Goal: Task Accomplishment & Management: Use online tool/utility

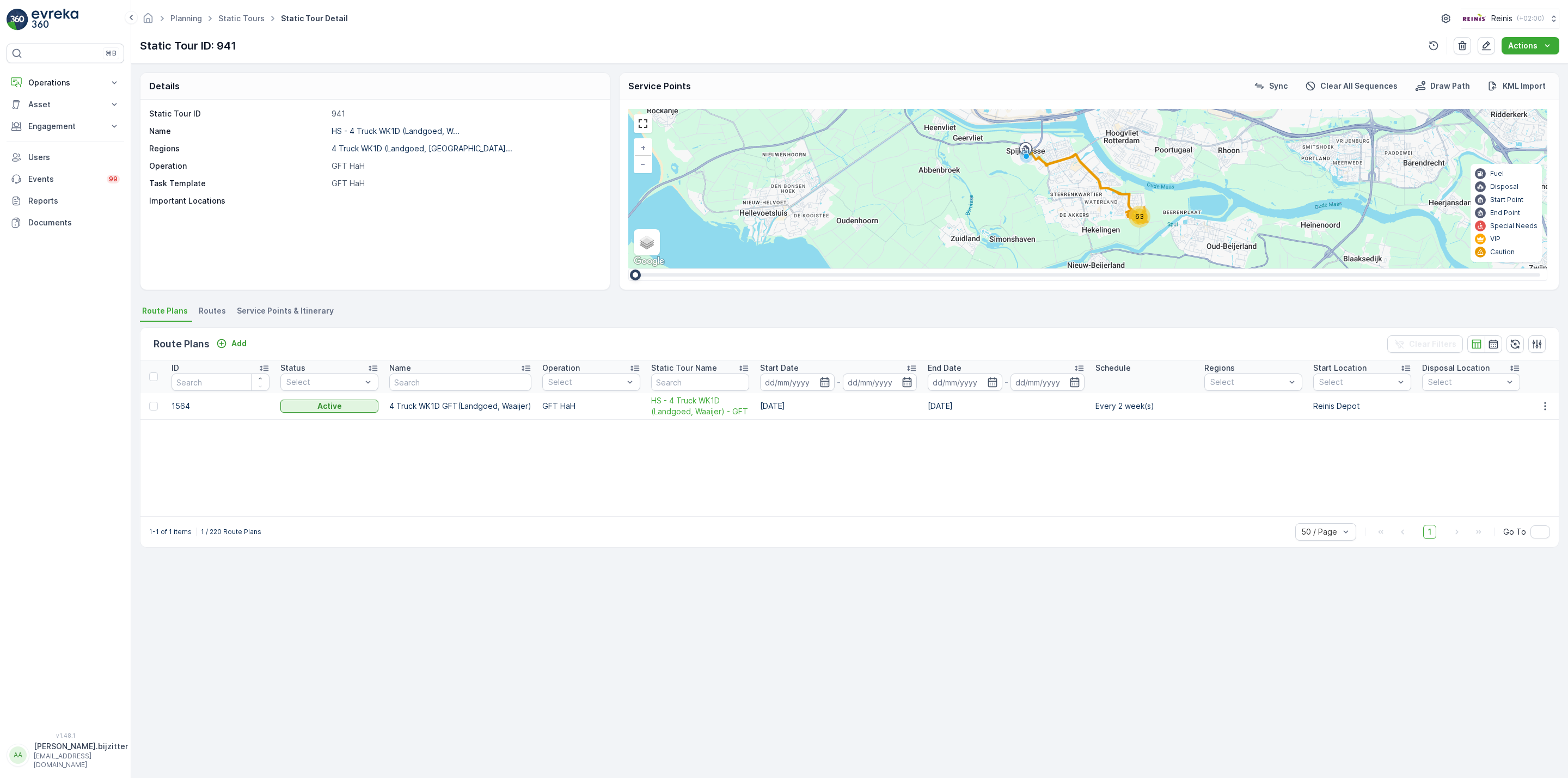
click at [216, 662] on div "Details Static Tour ID 941 Name HS - 4 Truck WK1D (Landgoed, W... Regions 4 Tru…" at bounding box center [850, 420] width 1437 height 714
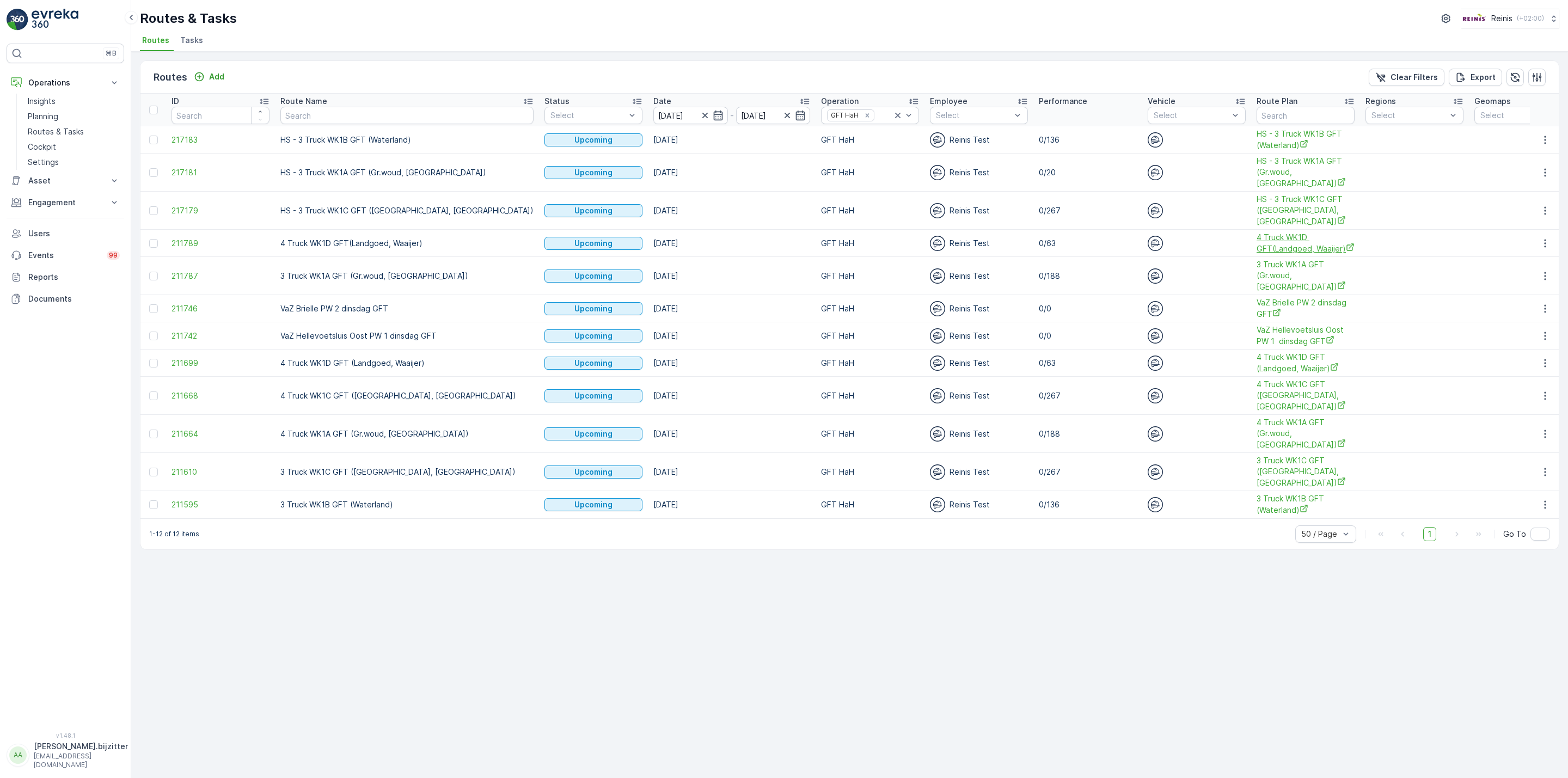
click at [1257, 250] on span "4 Truck WK1D GFT(Landgoed, Waaijer)" at bounding box center [1306, 243] width 98 height 22
click at [1257, 371] on span "4 Truck WK1D GFT (Landgoed, Waaijer)" at bounding box center [1306, 362] width 98 height 22
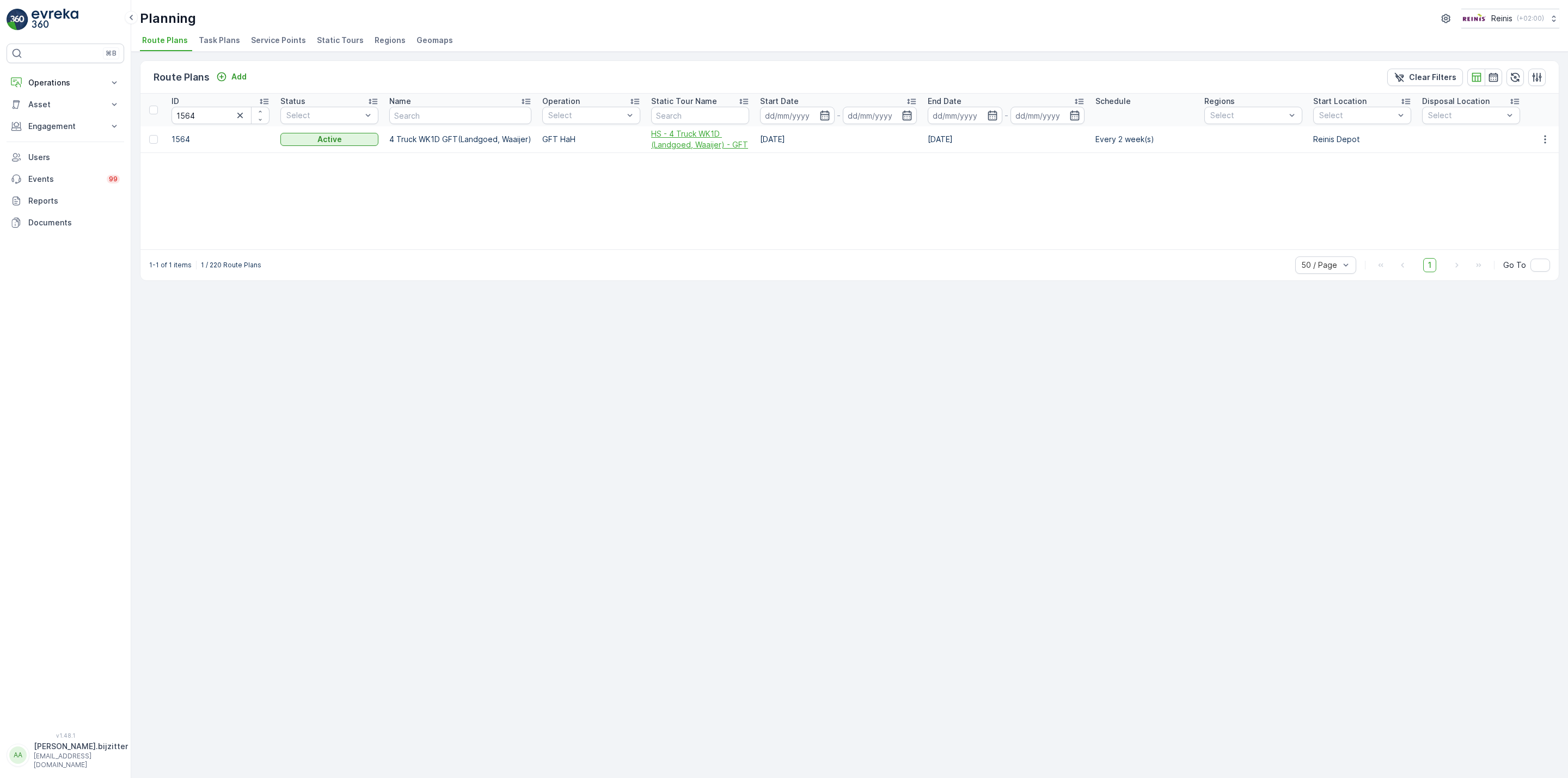
click at [662, 146] on span "HS - 4 Truck WK1D (Landgoed, Waaijer) - GFT" at bounding box center [700, 139] width 98 height 22
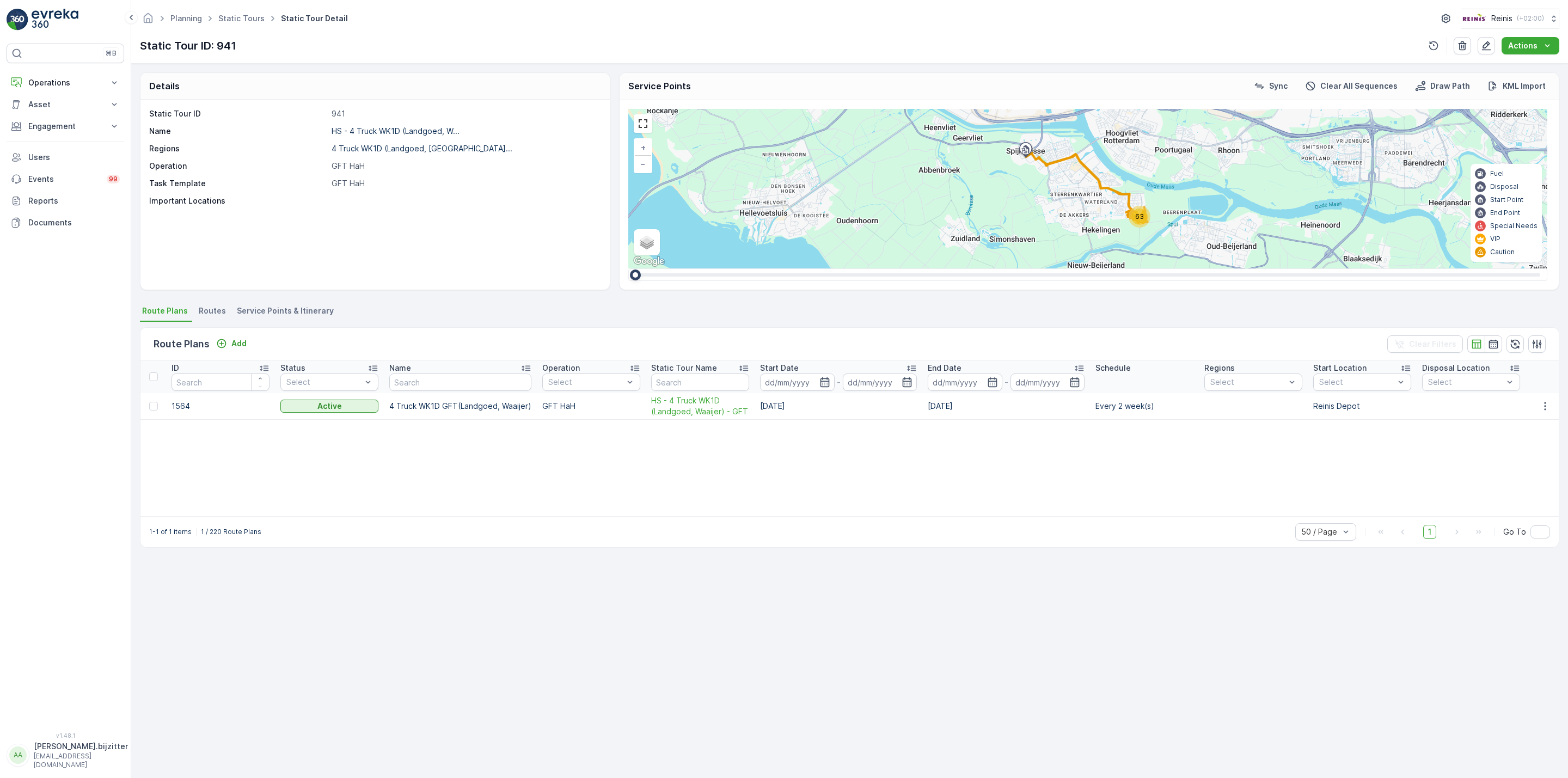
click at [376, 232] on div "Static Tour ID 941 Name HS - 4 Truck WK1D (Landgoed, W... Regions 4 Truck WK1D …" at bounding box center [375, 195] width 470 height 190
click at [401, 619] on div "Details Static Tour ID 941 Name HS - 4 Truck WK1D (Landgoed, W... Regions 4 Tru…" at bounding box center [850, 420] width 1437 height 714
click at [646, 122] on link at bounding box center [643, 123] width 16 height 16
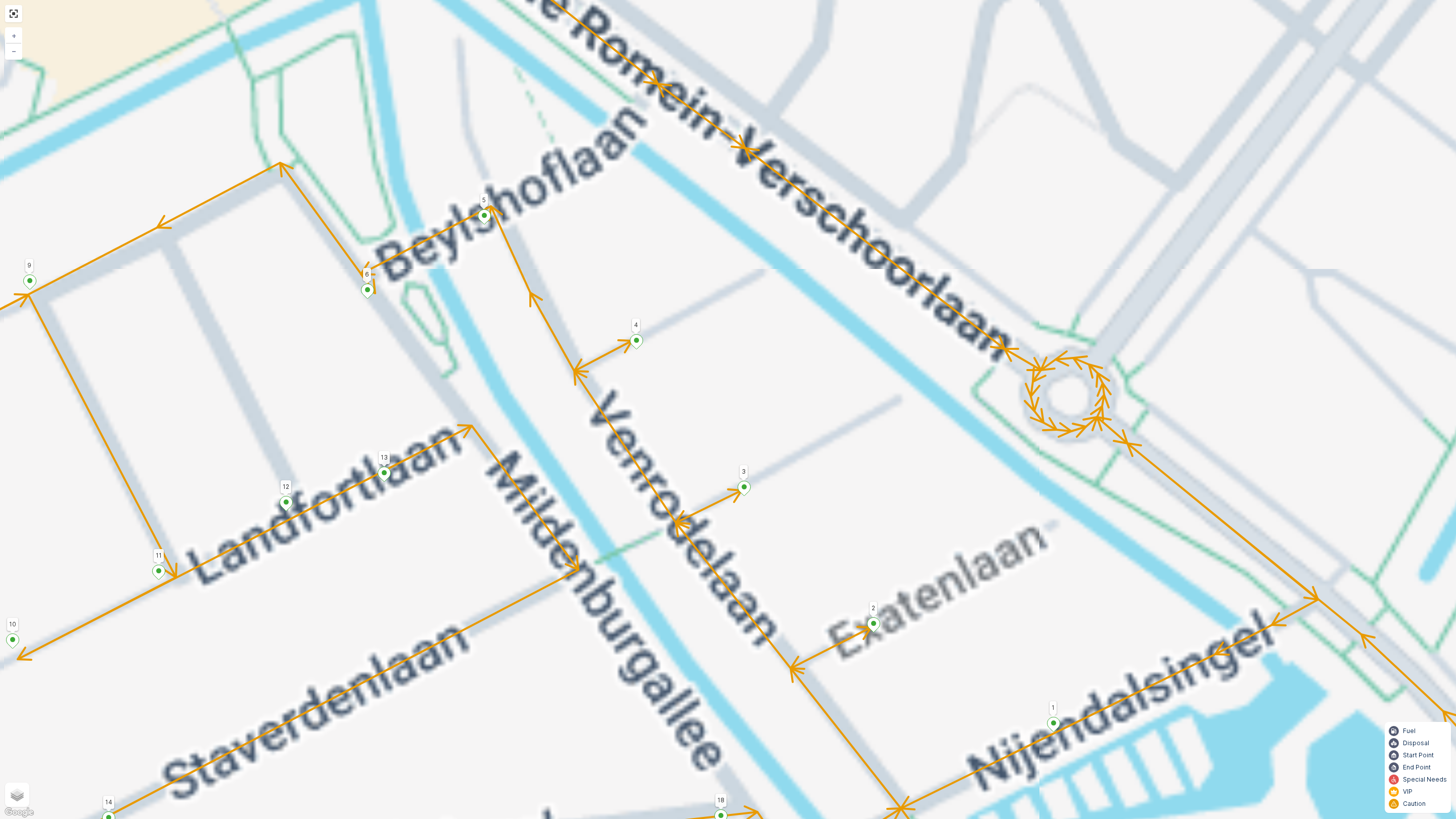
click at [830, 352] on div "2 2 1 25 19 38 14 13 10 2 3 4 18 23 22 21 49 43 Velhorstlaan 18 31 27 26 28 29 …" at bounding box center [728, 410] width 1456 height 819
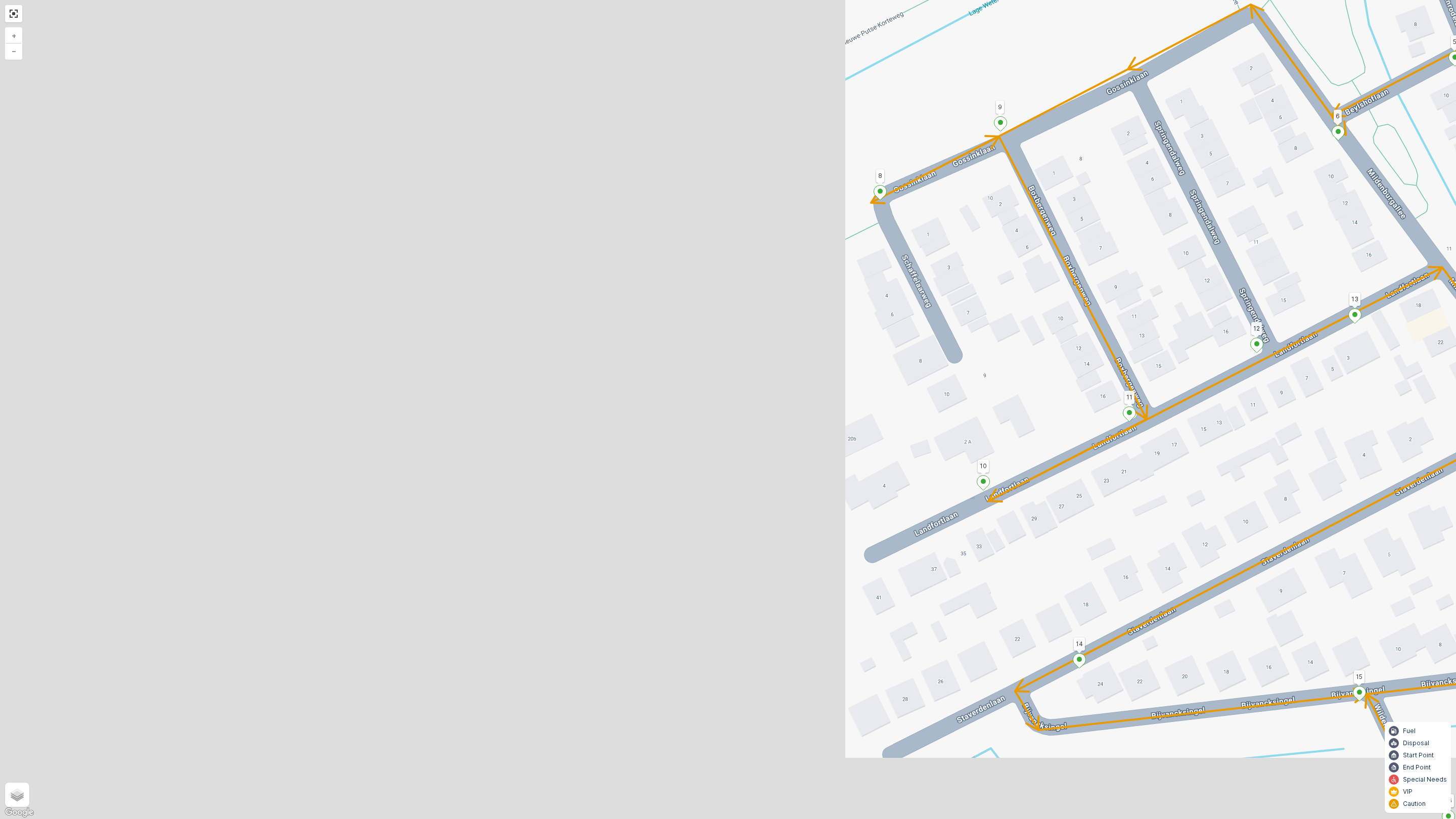
drag, startPoint x: 485, startPoint y: 400, endPoint x: 1455, endPoint y: 235, distance: 983.9
click at [1455, 236] on div "2 2 1 25 19 38 14 13 10 2 3 4 18 23 22 21 49 43 Velhorstlaan 18 31 27 26 28 29 …" at bounding box center [728, 410] width 1456 height 819
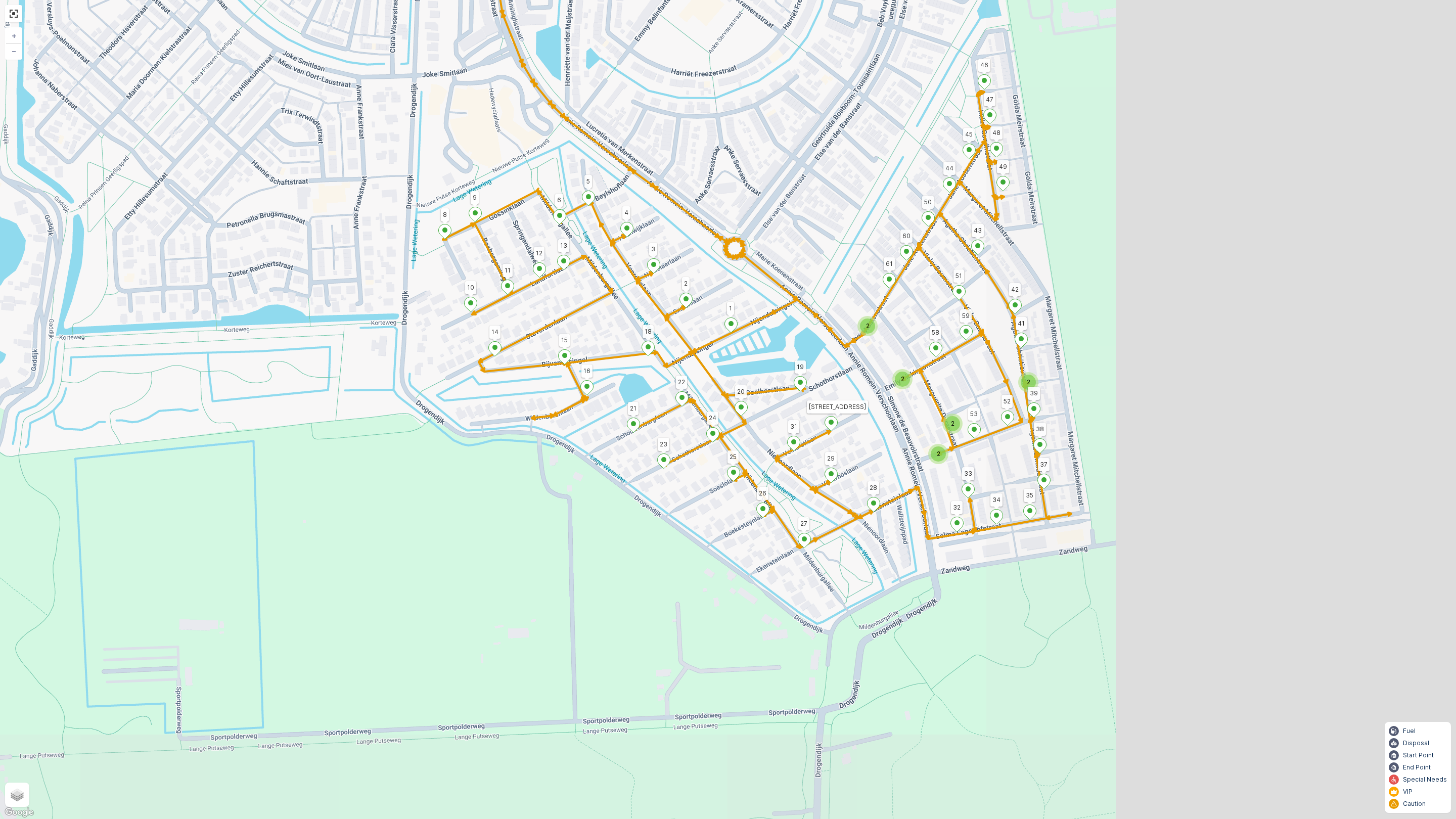
drag, startPoint x: 1256, startPoint y: 364, endPoint x: 612, endPoint y: 233, distance: 657.2
click at [612, 233] on div "2 2 2 2 2 1 25 19 38 14 13 10 2 3 4 18 23 22 21 49 43 Velhorstlaan 18 31 27 26 …" at bounding box center [728, 410] width 1456 height 819
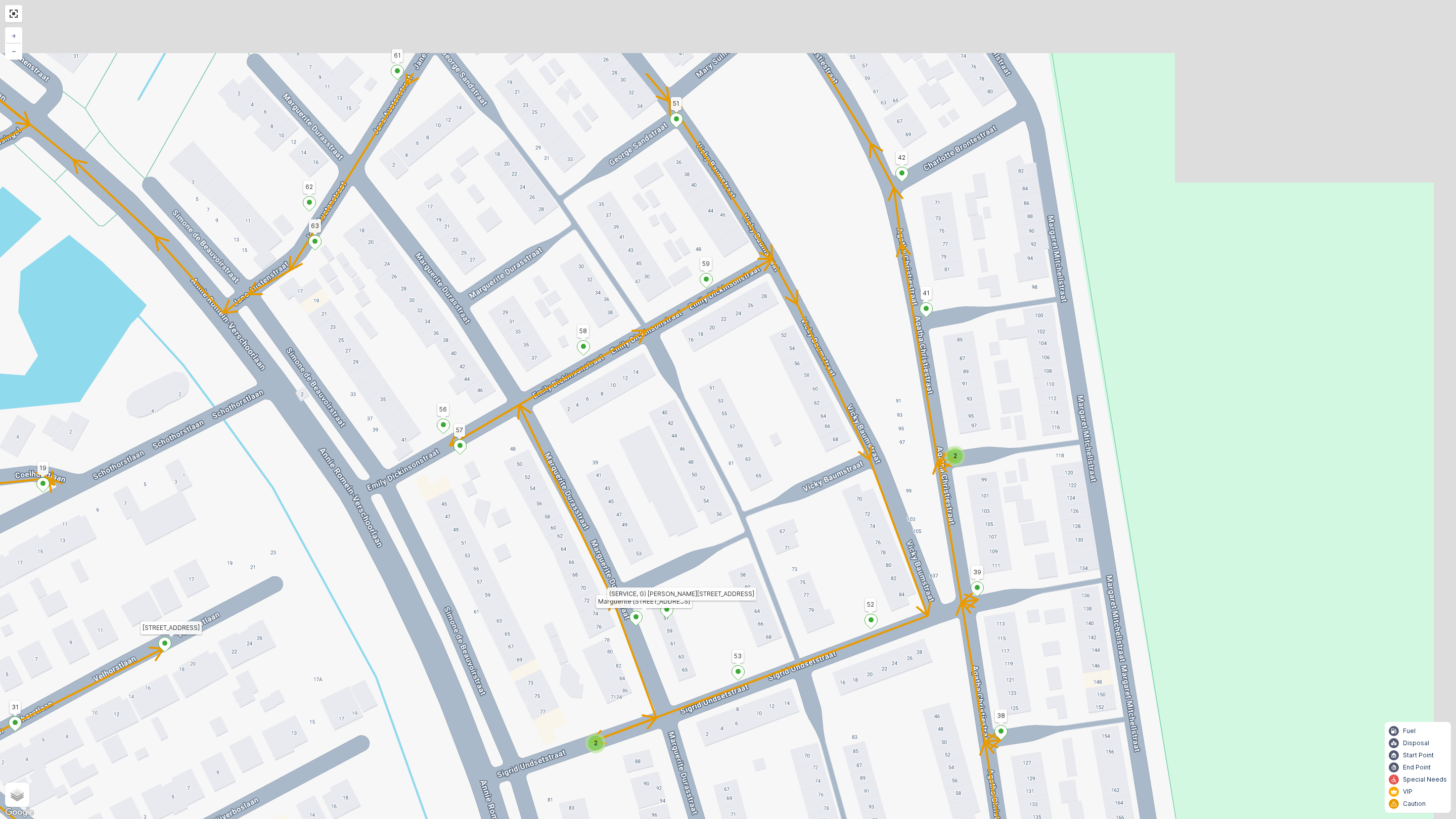
drag, startPoint x: 815, startPoint y: 403, endPoint x: 612, endPoint y: 492, distance: 221.7
click at [526, 569] on div "2 2 1 25 19 38 14 13 10 2 3 4 18 23 22 21 49 43 Velhorstlaan 18 31 27 26 28 29 …" at bounding box center [728, 410] width 1456 height 819
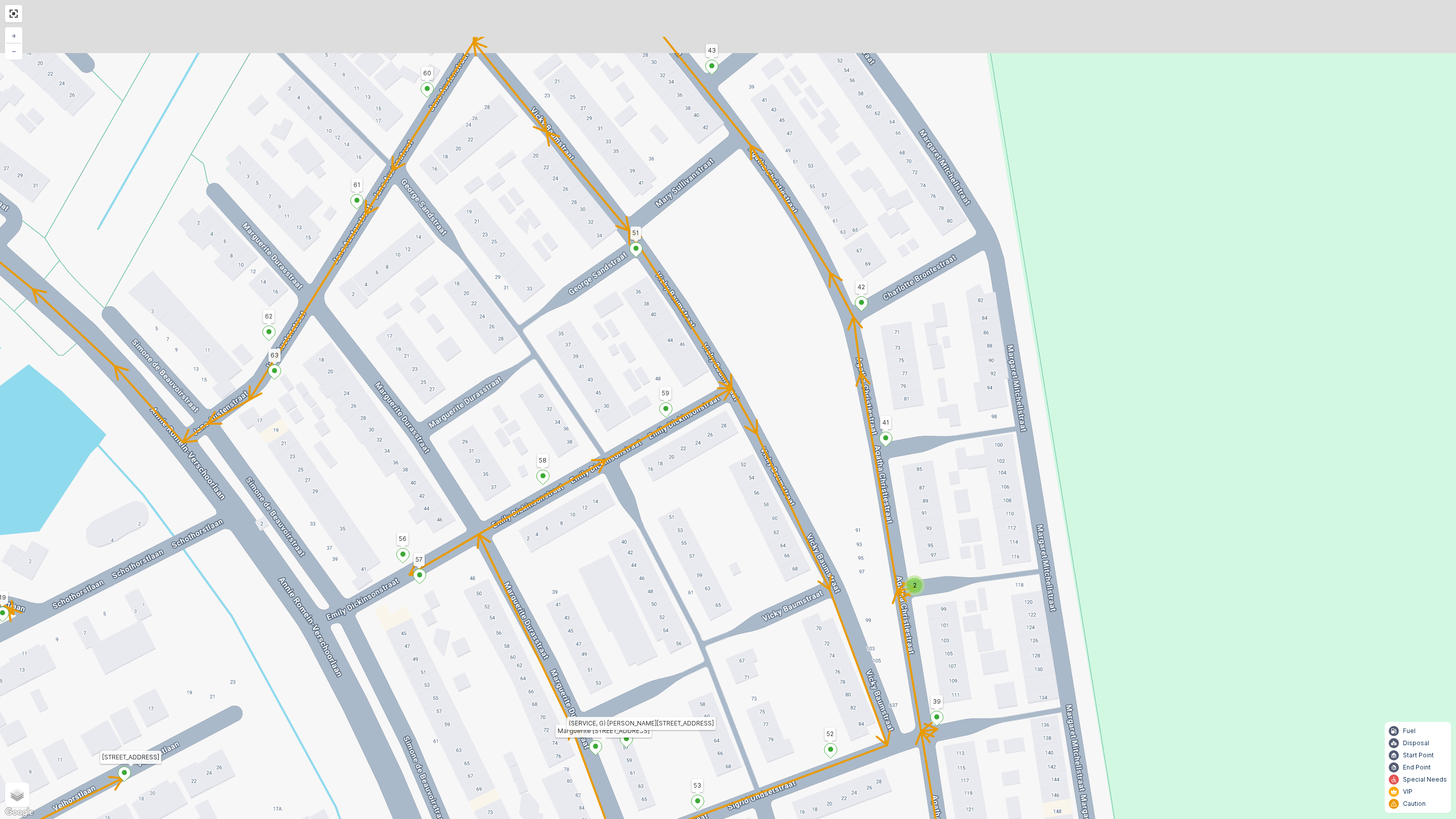
drag, startPoint x: 851, startPoint y: 294, endPoint x: 693, endPoint y: 645, distance: 384.9
click at [693, 651] on div "2 2 1 25 19 38 14 13 10 2 3 4 18 23 22 21 49 43 Velhorstlaan 18 31 27 26 28 29 …" at bounding box center [728, 410] width 1456 height 819
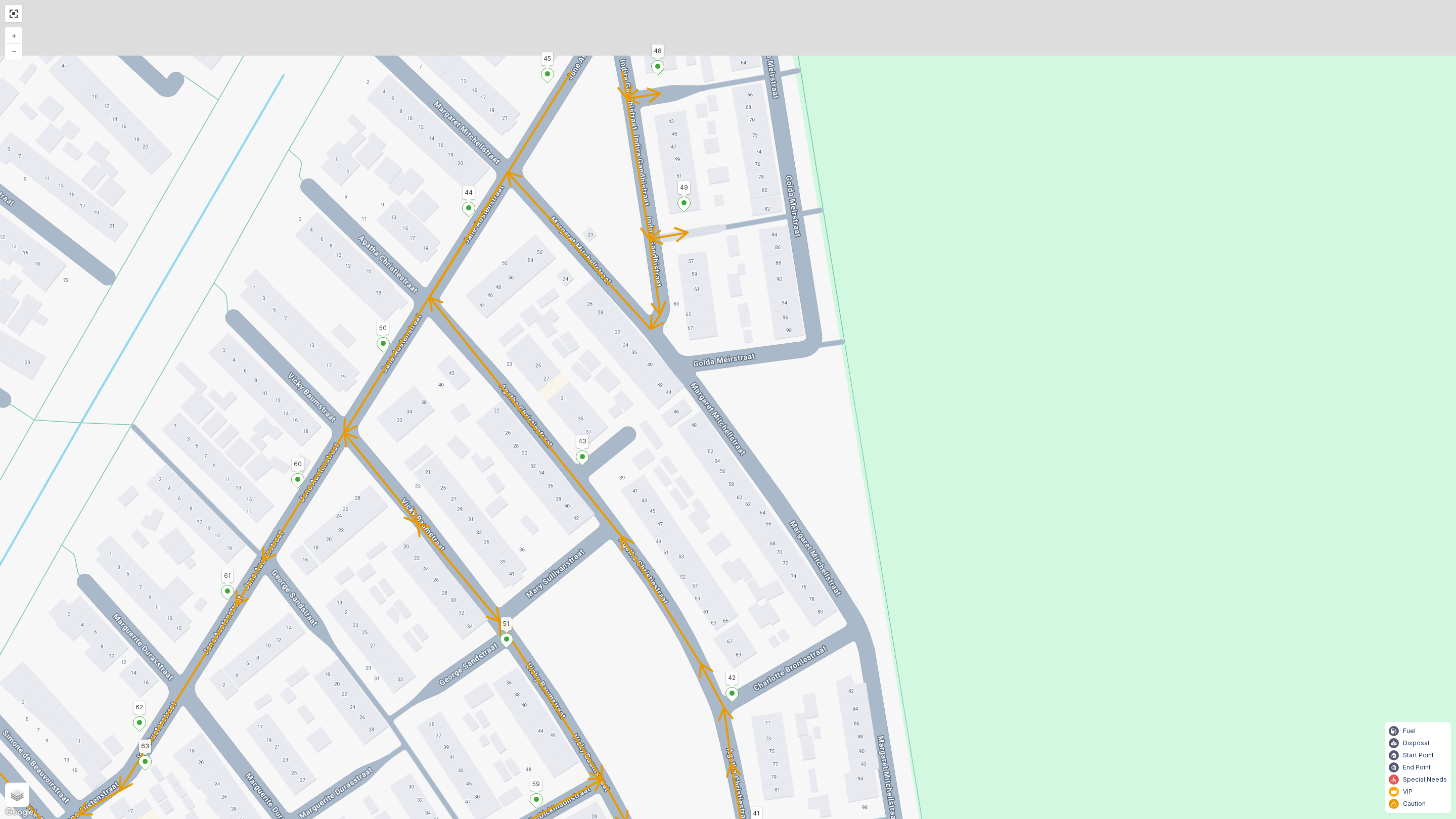
drag, startPoint x: 771, startPoint y: 380, endPoint x: 757, endPoint y: 616, distance: 236.4
click at [757, 616] on div "2 2 1 25 19 38 14 13 10 2 3 4 18 23 22 21 49 43 Velhorstlaan 18 31 27 26 28 29 …" at bounding box center [728, 410] width 1456 height 819
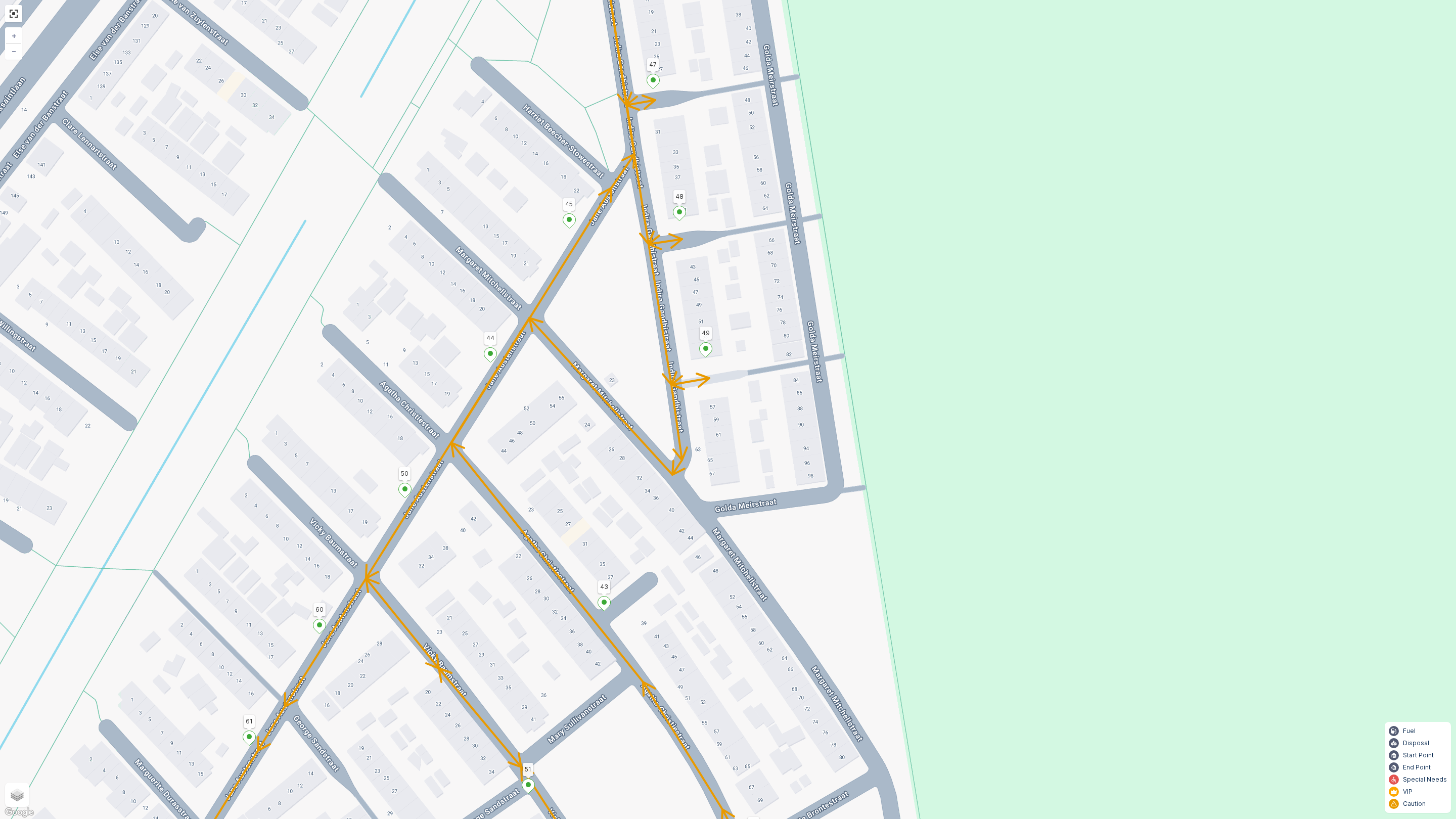
drag, startPoint x: 766, startPoint y: 446, endPoint x: 902, endPoint y: 778, distance: 358.8
click at [902, 722] on div "2 2 1 25 19 38 14 13 10 2 3 4 18 23 22 21 49 43 Velhorstlaan 18 31 27 26 28 29 …" at bounding box center [728, 410] width 1456 height 819
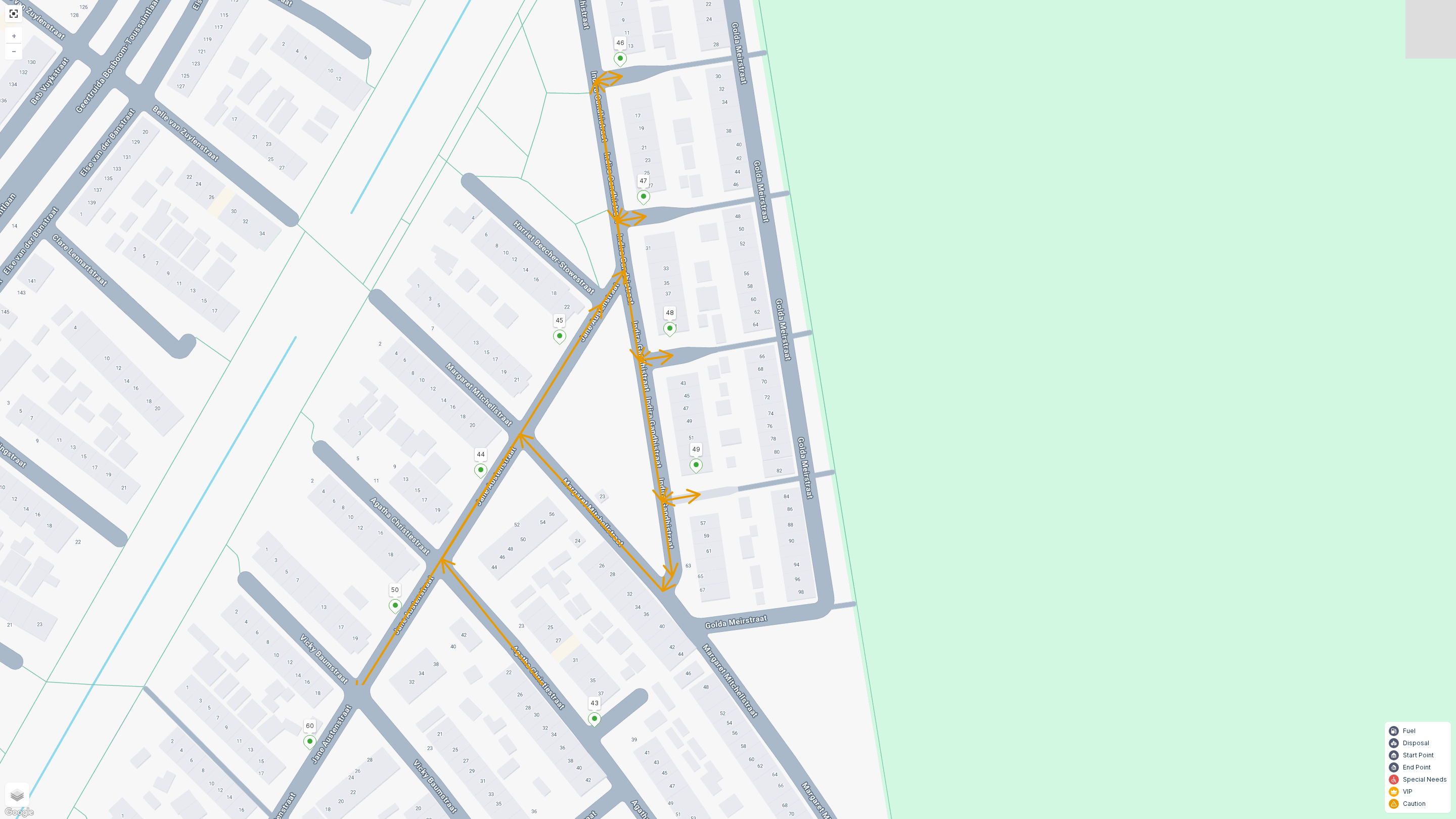
drag, startPoint x: 572, startPoint y: 441, endPoint x: 328, endPoint y: 217, distance: 331.2
click at [389, 243] on div "2 2 1 25 19 38 14 13 10 2 3 4 18 23 22 21 49 43 Velhorstlaan 18 31 27 26 28 29 …" at bounding box center [728, 410] width 1456 height 819
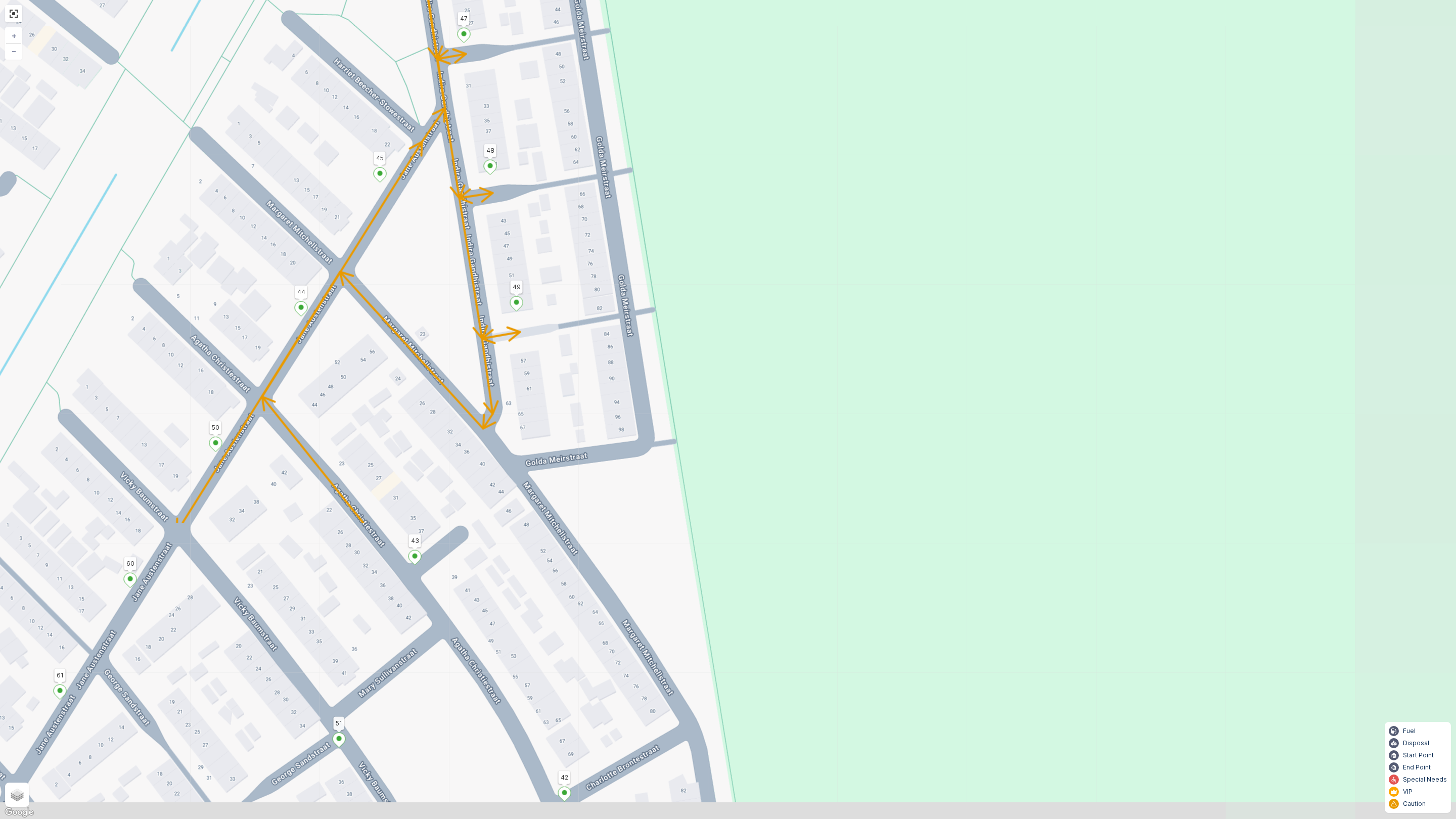
drag, startPoint x: 712, startPoint y: 615, endPoint x: 723, endPoint y: 345, distance: 270.2
click at [715, 410] on div "2 2 1 25 19 38 14 13 10 2 3 4 18 23 22 21 49 43 Velhorstlaan 18 31 27 26 28 29 …" at bounding box center [728, 410] width 1456 height 819
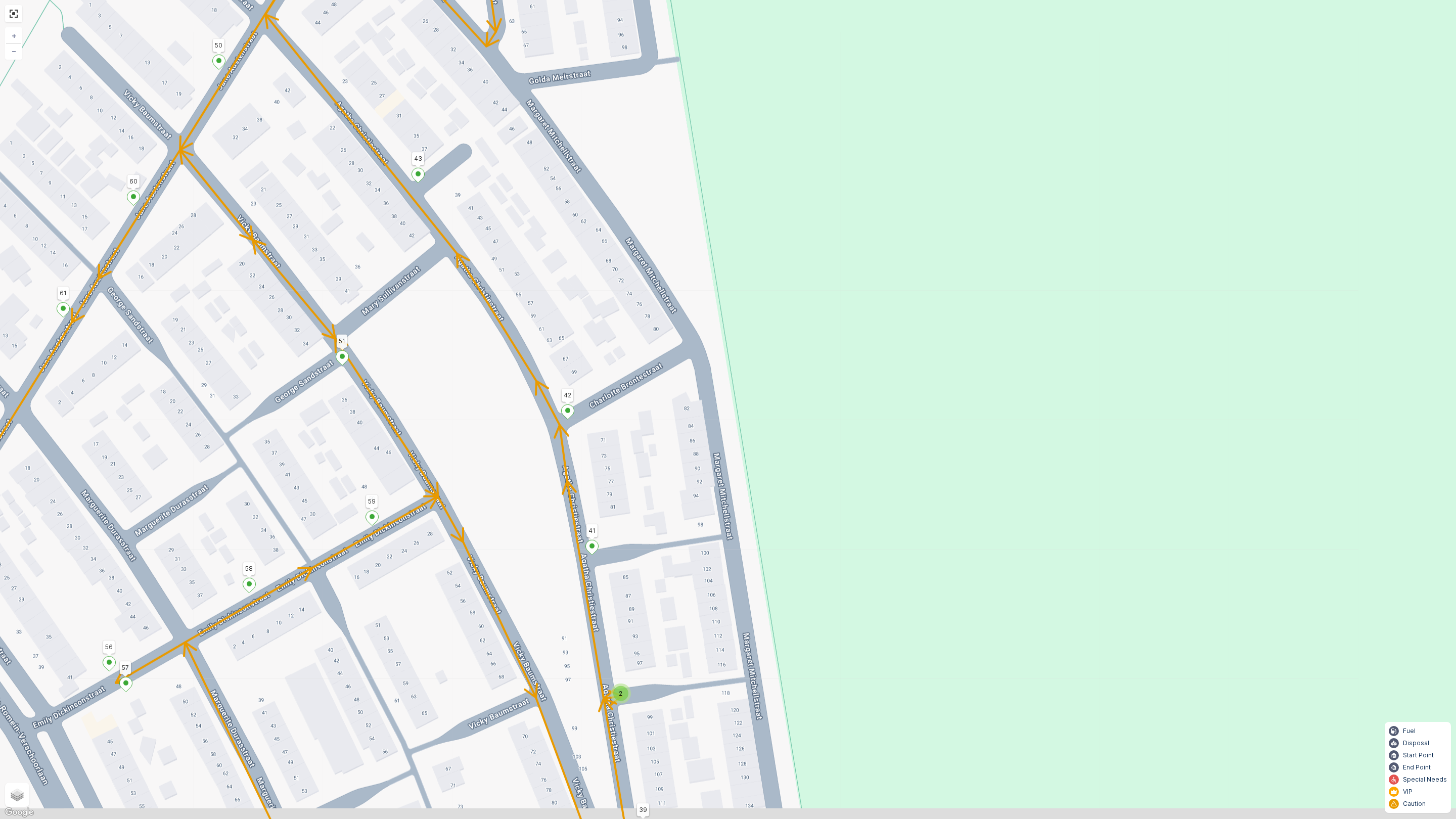
drag, startPoint x: 716, startPoint y: 608, endPoint x: 715, endPoint y: 394, distance: 214.0
click at [715, 394] on div "2 2 1 25 19 38 14 13 10 2 3 4 18 23 22 21 49 43 Velhorstlaan 18 31 27 26 28 29 …" at bounding box center [728, 410] width 1456 height 819
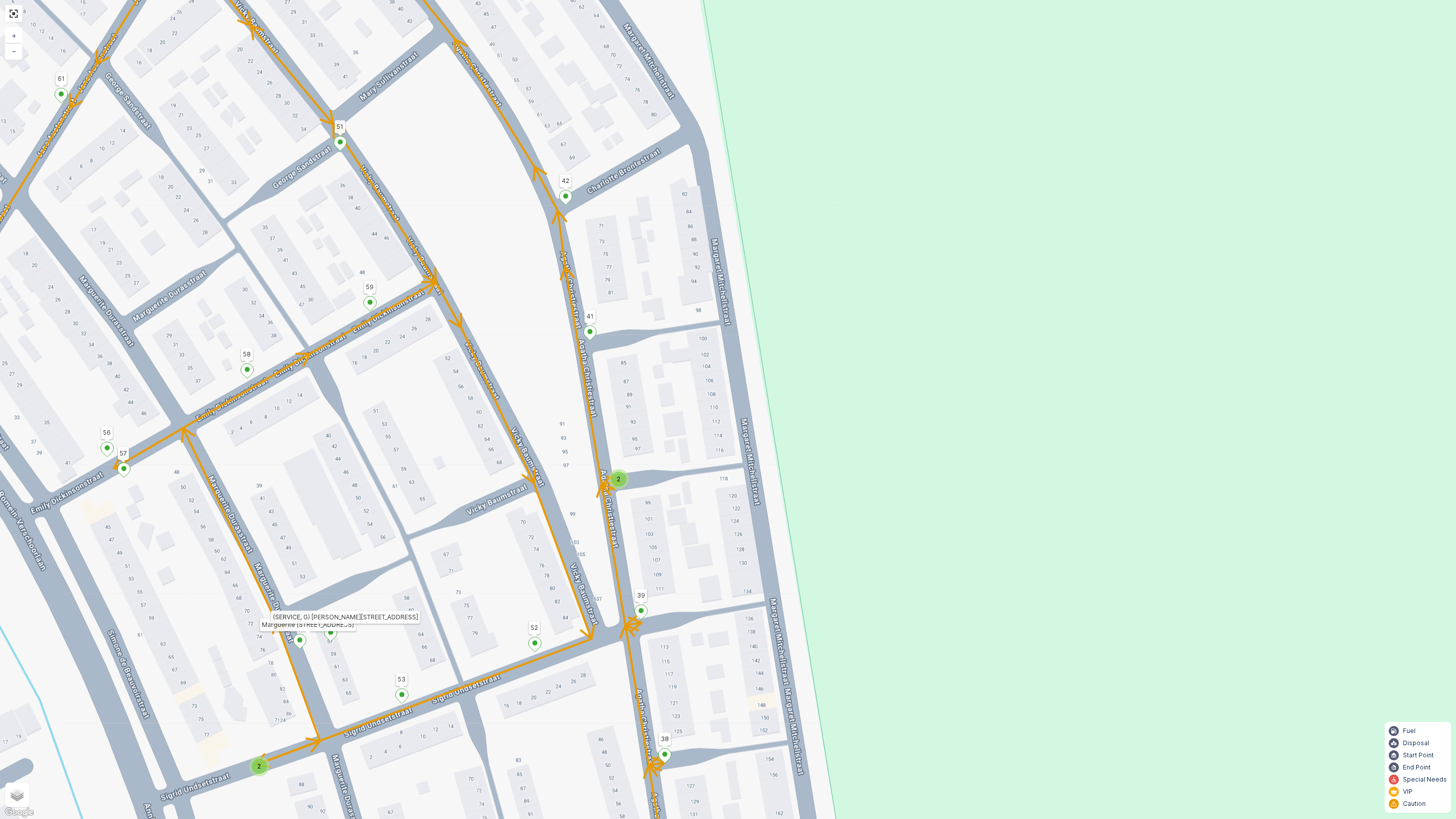
click at [623, 479] on div "2" at bounding box center [619, 479] width 15 height 15
click at [648, 511] on div "2 2 1 25 19 38 14 13 10 2 3 4 18 23 22 21 49 43 Velhorstlaan 18 31 27 26 28 29 …" at bounding box center [728, 410] width 1456 height 819
click at [623, 487] on div "2" at bounding box center [619, 479] width 20 height 20
click at [638, 464] on div "2 2 1 25 19 38 14 13 10 2 3 4 18 23 22 21 49 43 Velhorstlaan 18 31 27 26 28 29 …" at bounding box center [728, 410] width 1456 height 819
click at [623, 480] on div "2" at bounding box center [619, 479] width 15 height 15
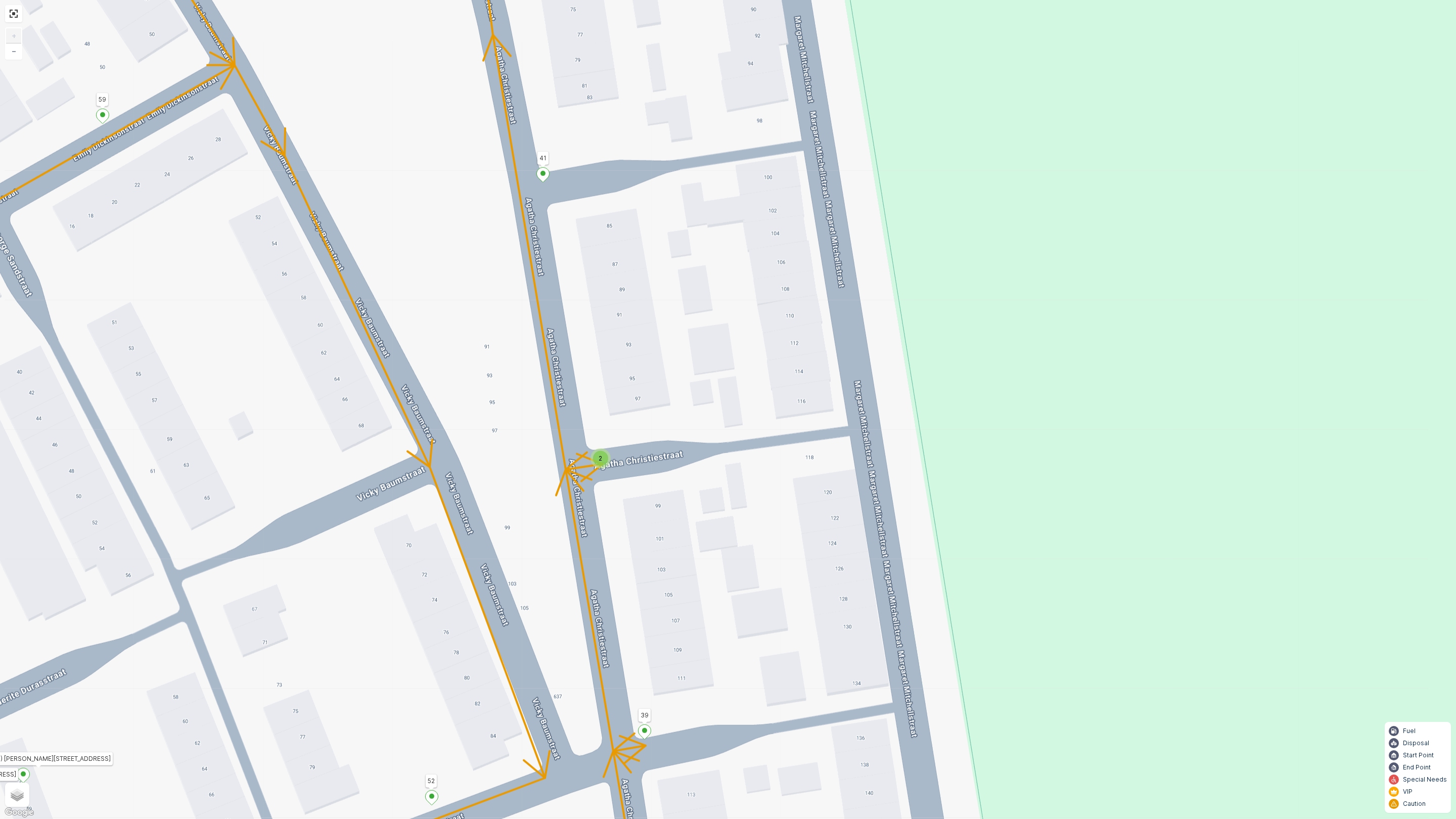
click at [604, 459] on div "2" at bounding box center [600, 459] width 15 height 15
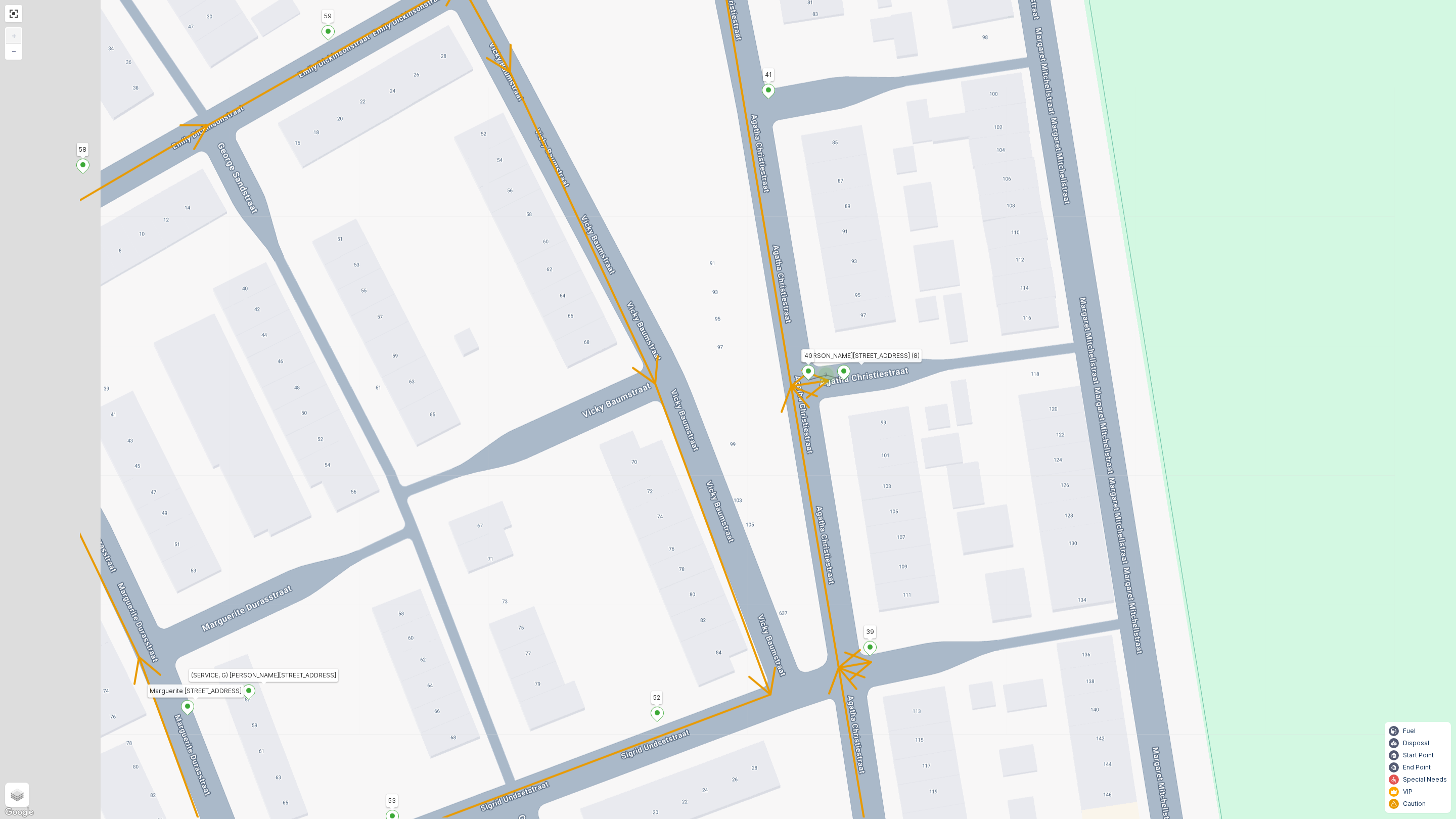
drag, startPoint x: 369, startPoint y: 398, endPoint x: 492, endPoint y: 349, distance: 132.4
click at [492, 349] on div "2 1 25 19 38 14 13 10 2 3 4 18 23 22 21 49 43 Velhorstlaan 18 31 27 26 28 29 51…" at bounding box center [728, 410] width 1456 height 819
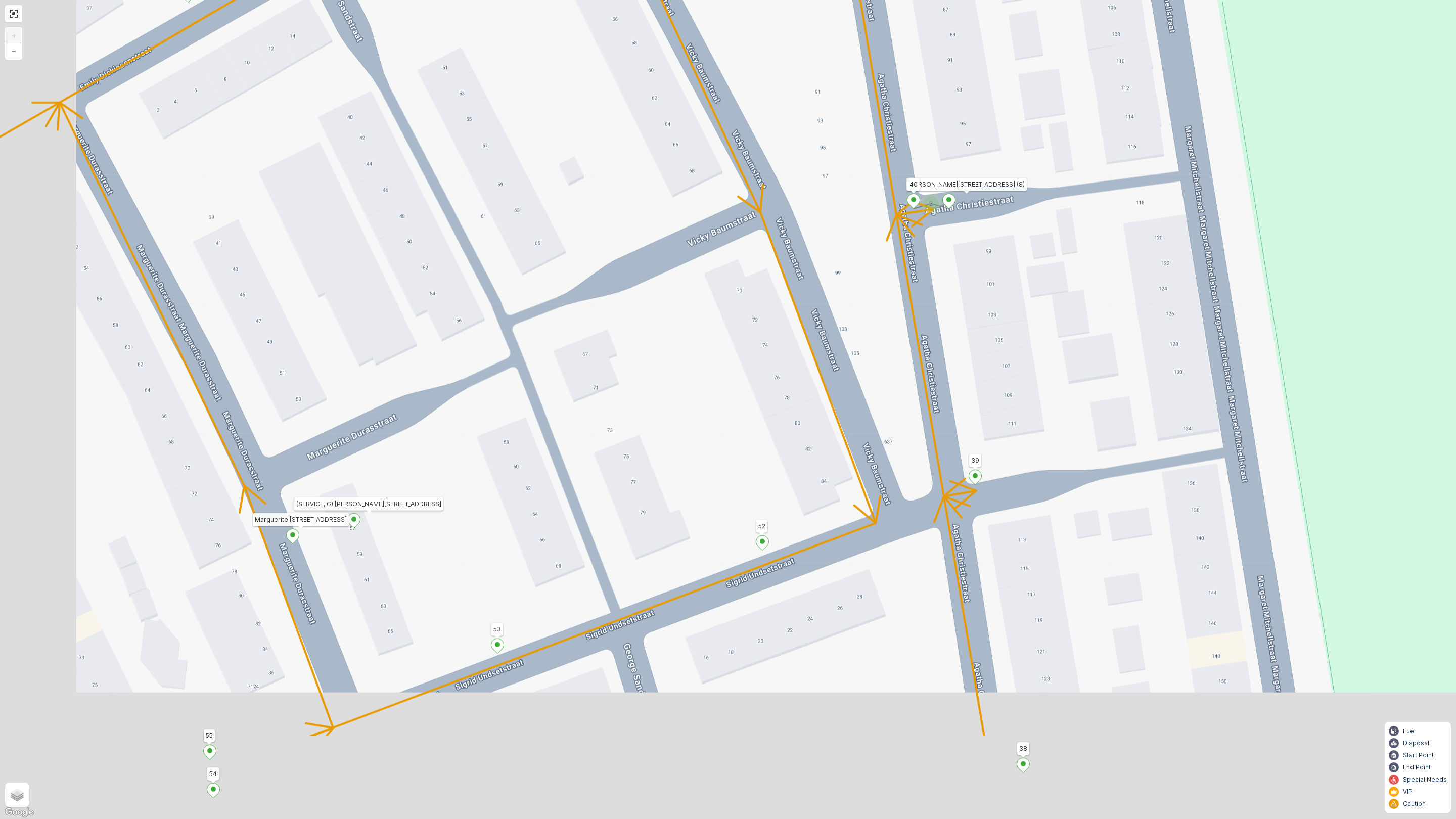
drag, startPoint x: 366, startPoint y: 590, endPoint x: 472, endPoint y: 419, distance: 201.2
click at [472, 419] on div "2 1 25 19 38 14 13 10 2 3 4 18 23 22 21 49 43 Velhorstlaan 18 31 27 26 28 29 51…" at bounding box center [728, 410] width 1456 height 819
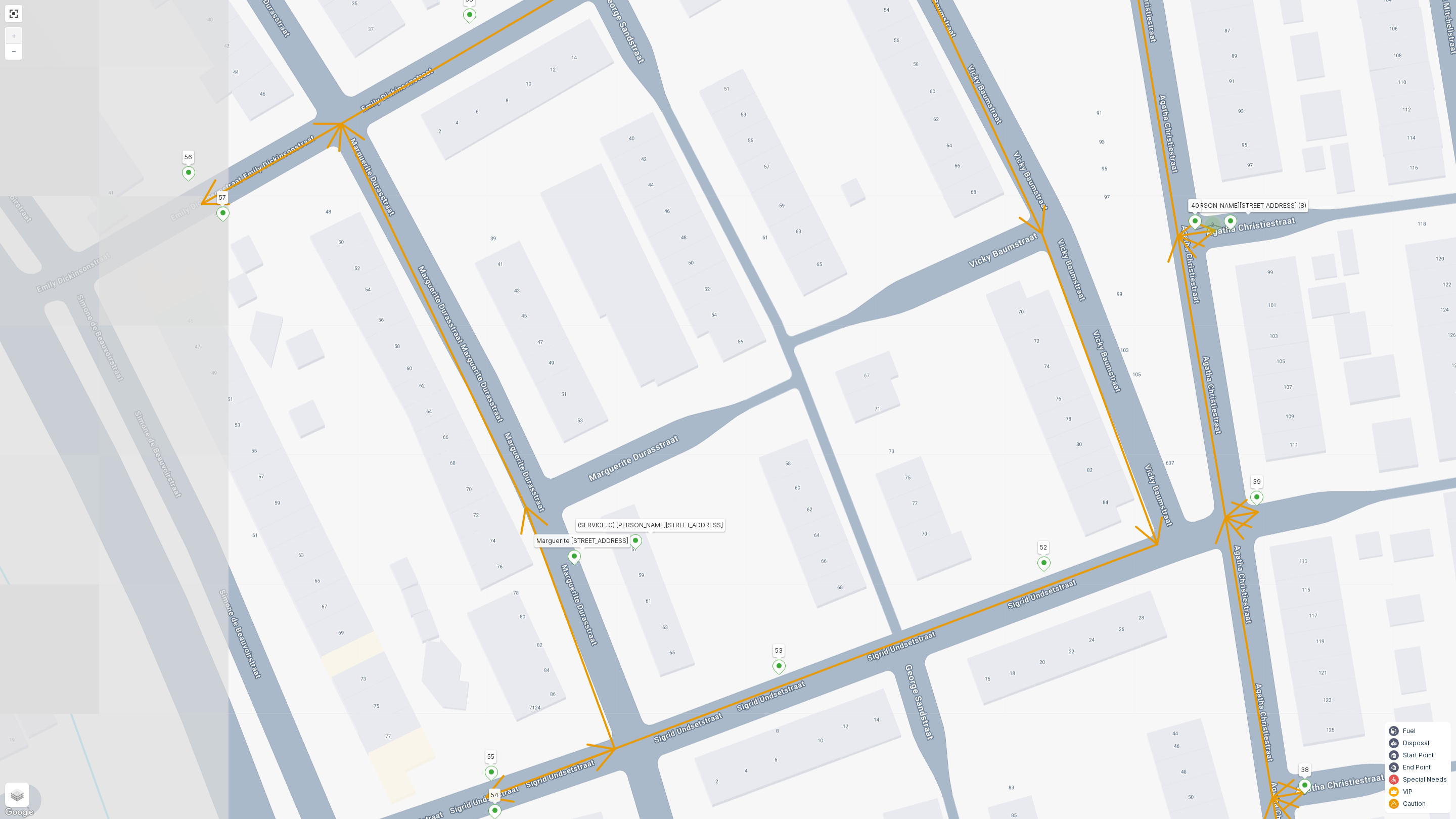
drag, startPoint x: 174, startPoint y: 578, endPoint x: 440, endPoint y: 624, distance: 269.9
click at [440, 624] on div "2 1 25 19 38 14 13 10 2 3 4 18 23 22 21 49 43 Velhorstlaan 18 31 27 26 28 29 51…" at bounding box center [728, 410] width 1456 height 819
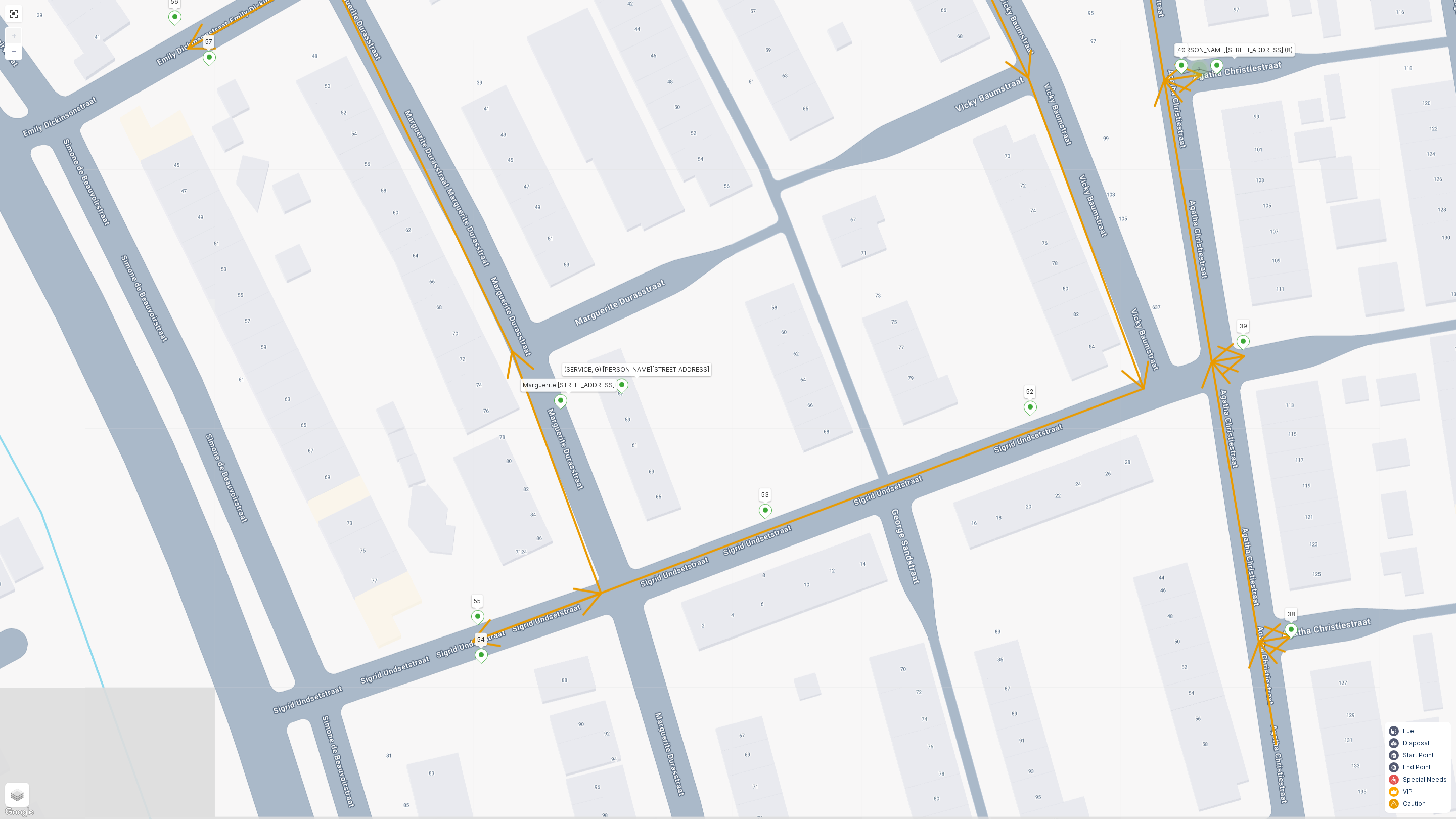
drag, startPoint x: 436, startPoint y: 623, endPoint x: 422, endPoint y: 467, distance: 156.6
click at [422, 467] on div "2 1 25 19 38 14 13 10 2 3 4 18 23 22 21 49 43 Velhorstlaan 18 31 27 26 28 29 51…" at bounding box center [728, 410] width 1456 height 819
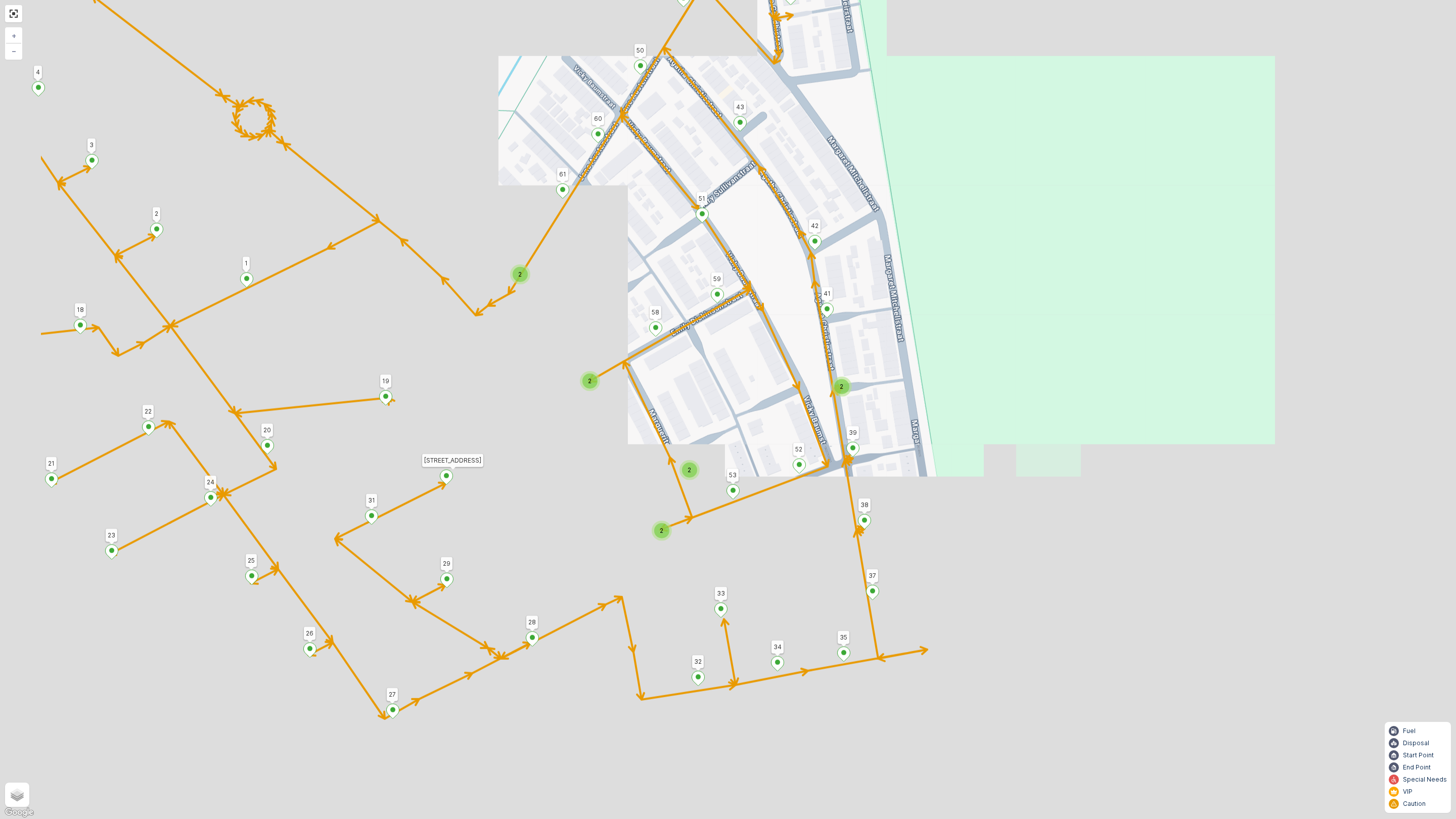
drag, startPoint x: 493, startPoint y: 494, endPoint x: 516, endPoint y: 491, distance: 23.2
click at [516, 491] on div "2 2 2 2 2 1 25 19 38 14 13 10 2 3 4 18 23 22 21 49 43 Velhorstlaan 18 31 27 26 …" at bounding box center [728, 410] width 1456 height 819
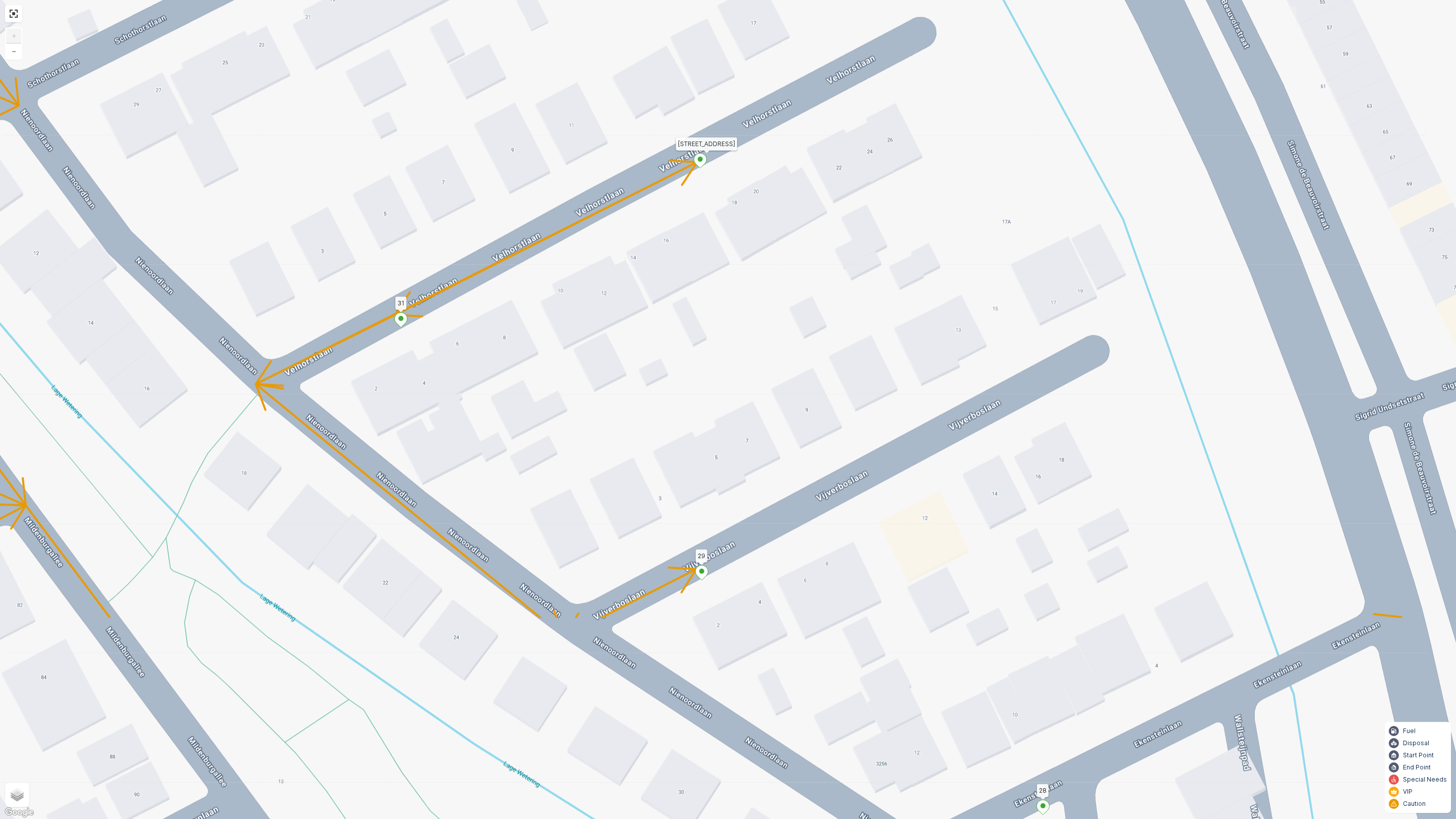
drag, startPoint x: 257, startPoint y: 569, endPoint x: 365, endPoint y: 355, distance: 239.7
click at [365, 355] on div "2 1 25 19 38 14 13 10 2 3 4 18 23 22 21 49 43 Velhorstlaan 18 31 27 26 28 29 51…" at bounding box center [728, 410] width 1456 height 819
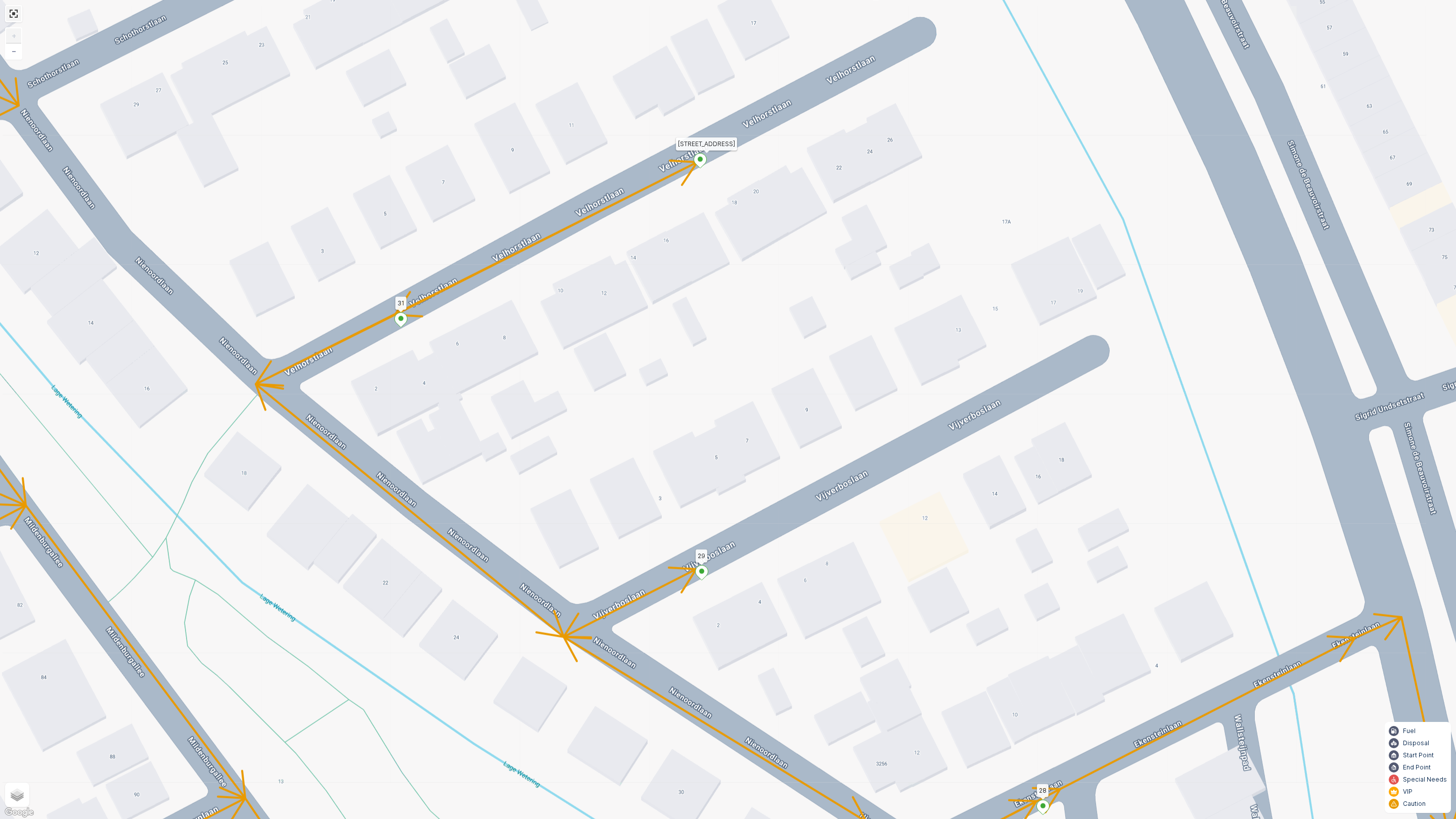
click at [16, 17] on link at bounding box center [13, 13] width 15 height 15
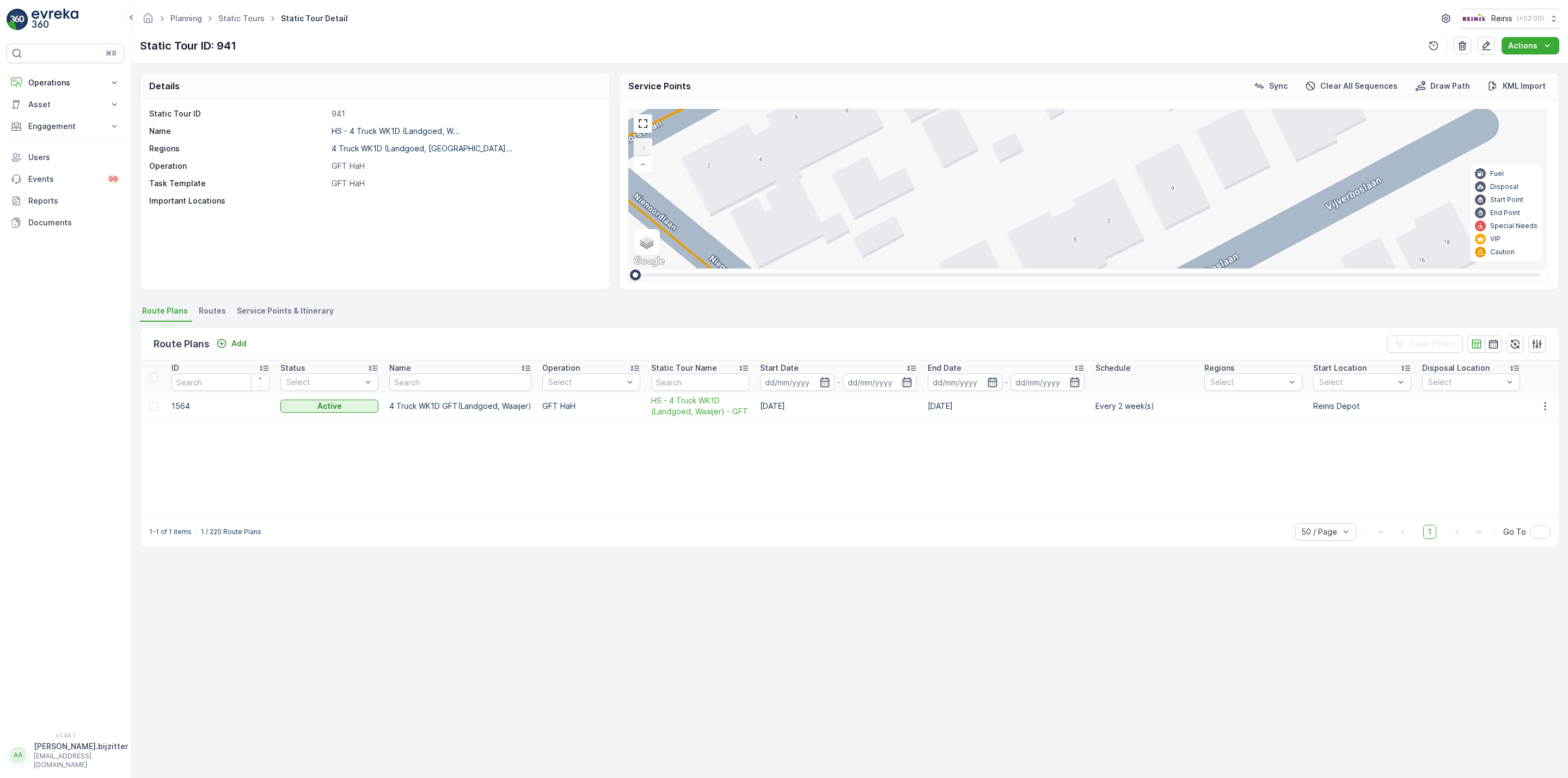
click at [292, 312] on span "Service Points & Itinerary" at bounding box center [285, 311] width 97 height 11
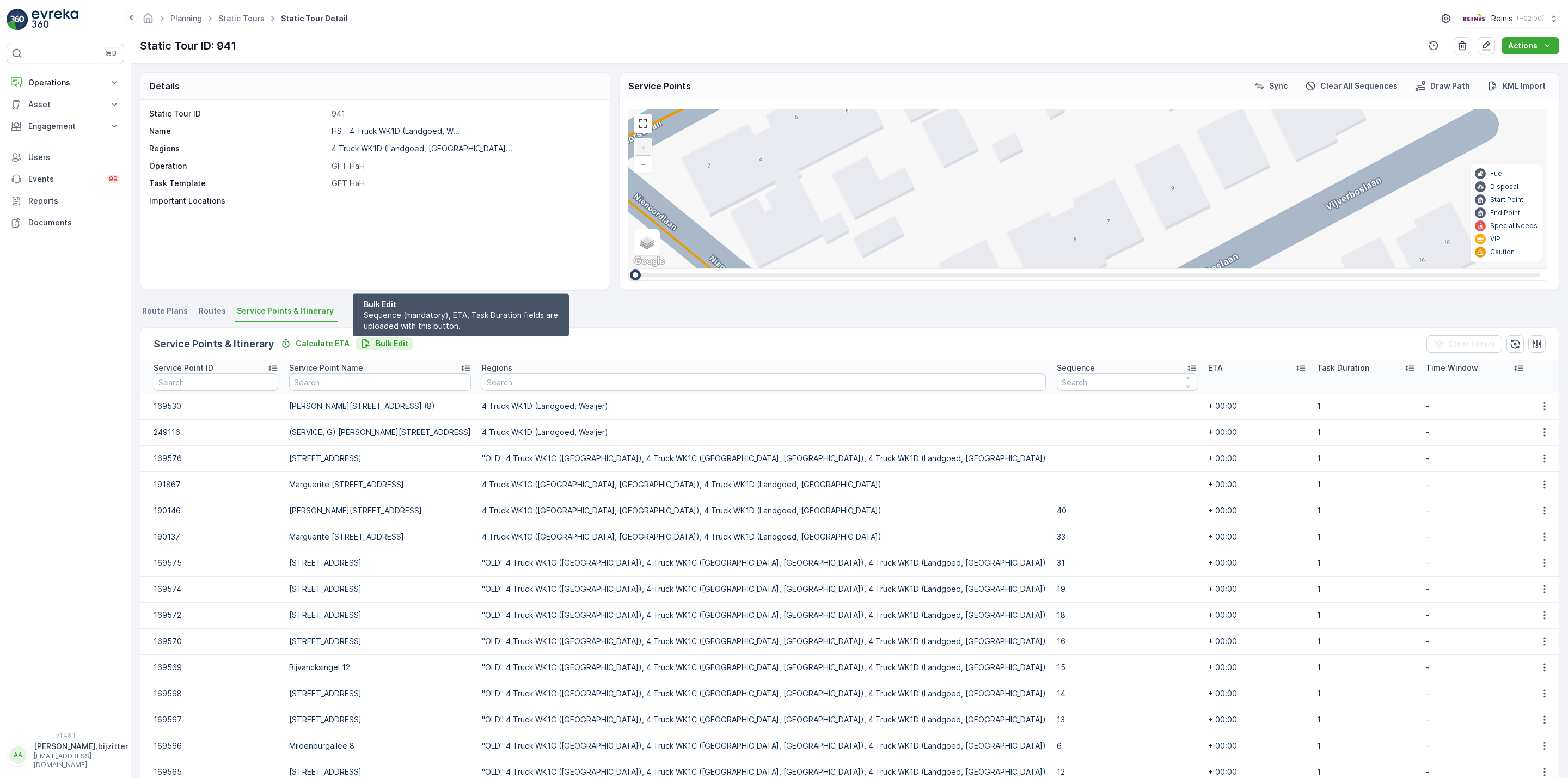
click at [386, 340] on p "Bulk Edit" at bounding box center [392, 343] width 33 height 11
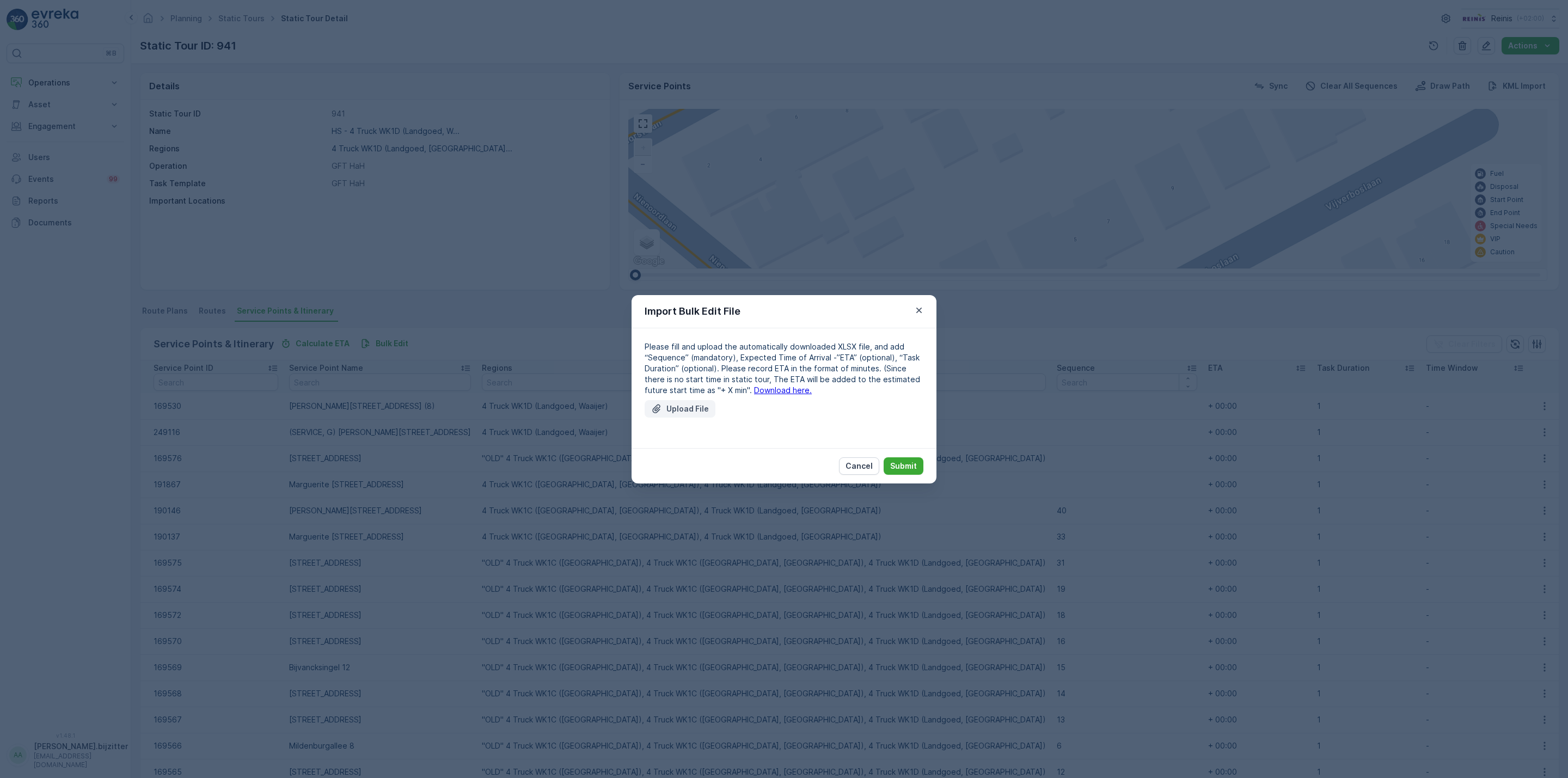
click at [684, 405] on p "Upload File" at bounding box center [687, 408] width 42 height 11
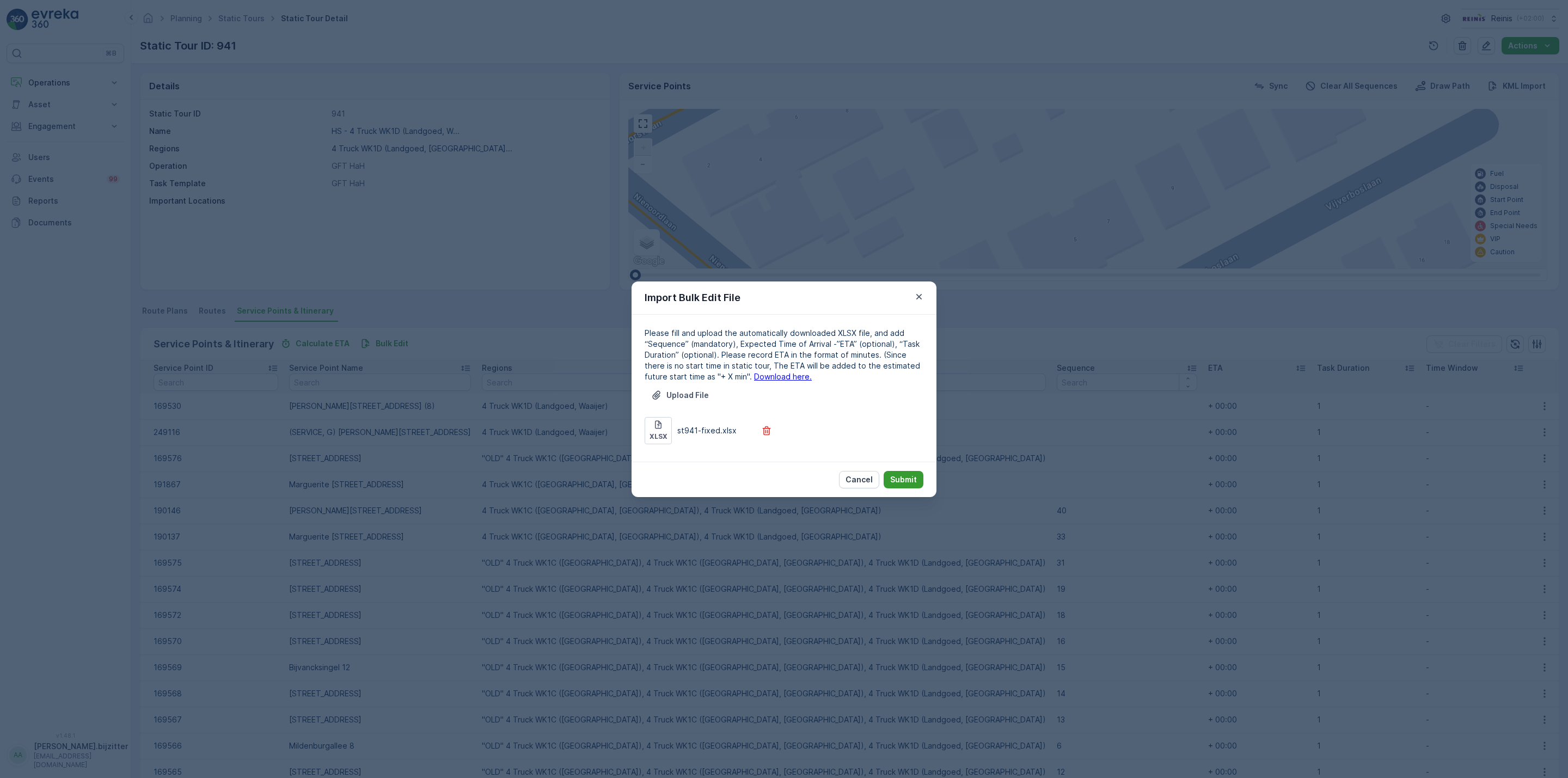
click at [906, 476] on p "Submit" at bounding box center [904, 479] width 26 height 11
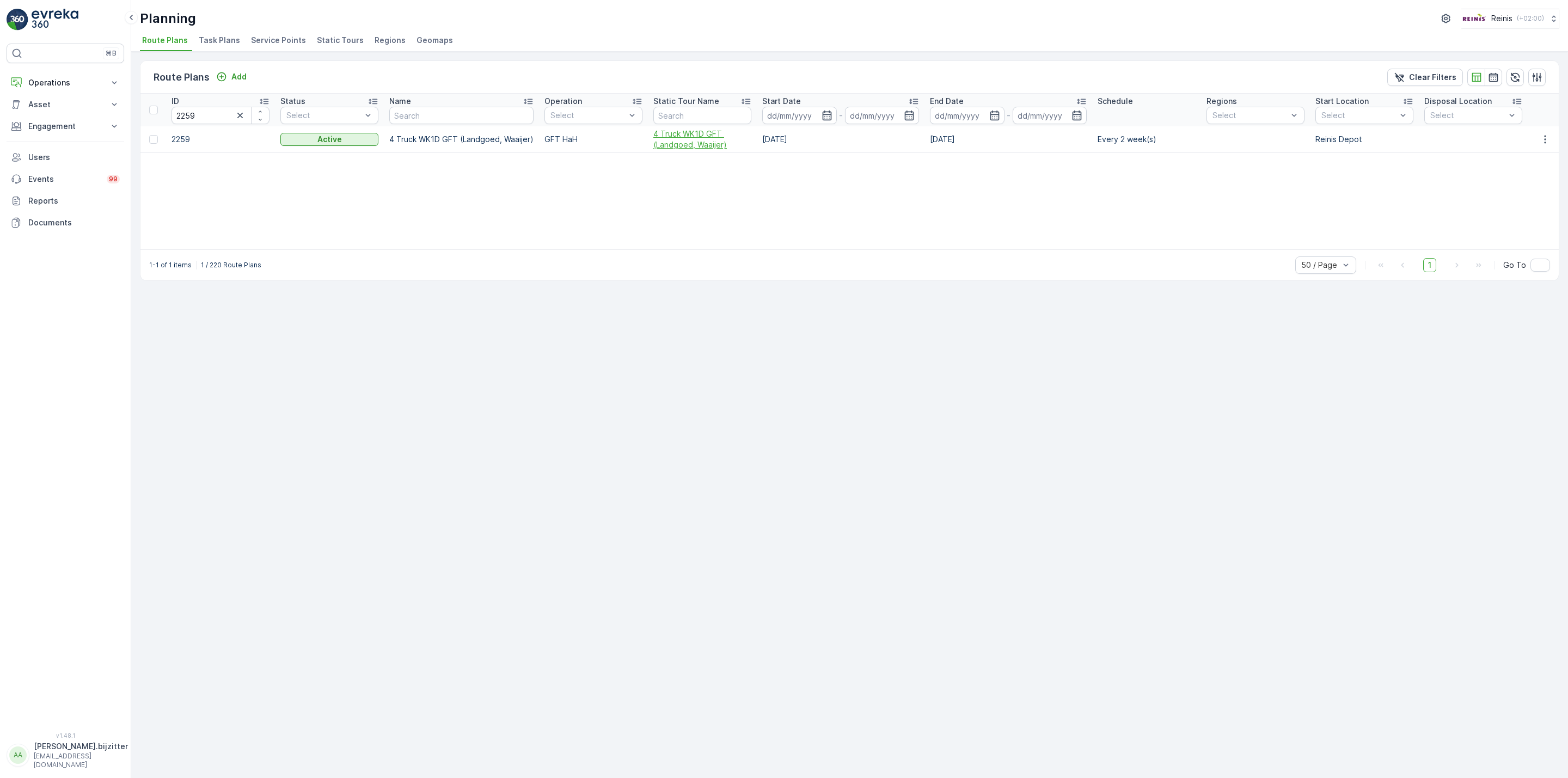
click at [696, 144] on span "4 Truck WK1D GFT (Landgoed, Waaijer)" at bounding box center [703, 139] width 98 height 22
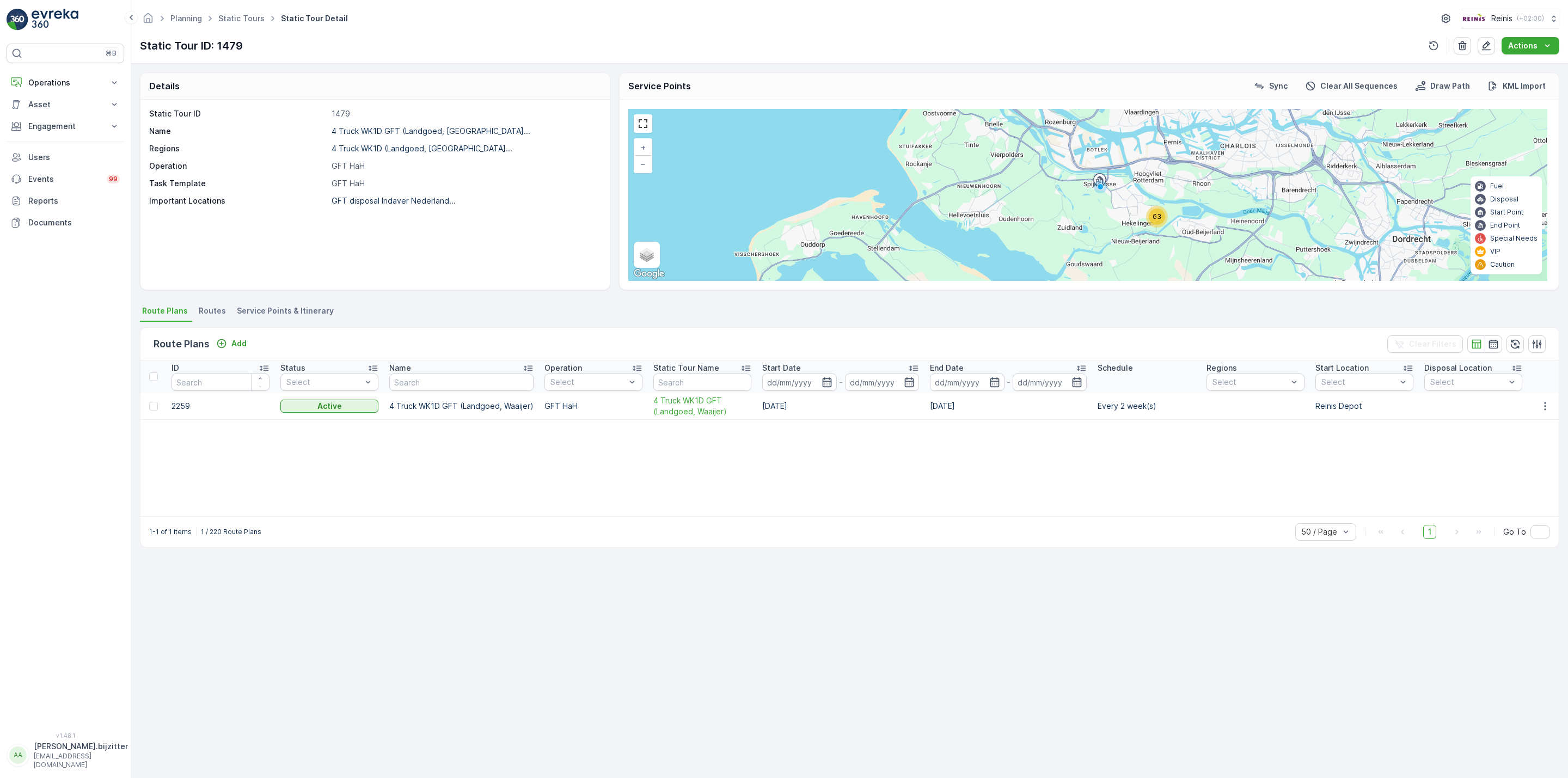
click at [303, 309] on span "Service Points & Itinerary" at bounding box center [285, 311] width 97 height 11
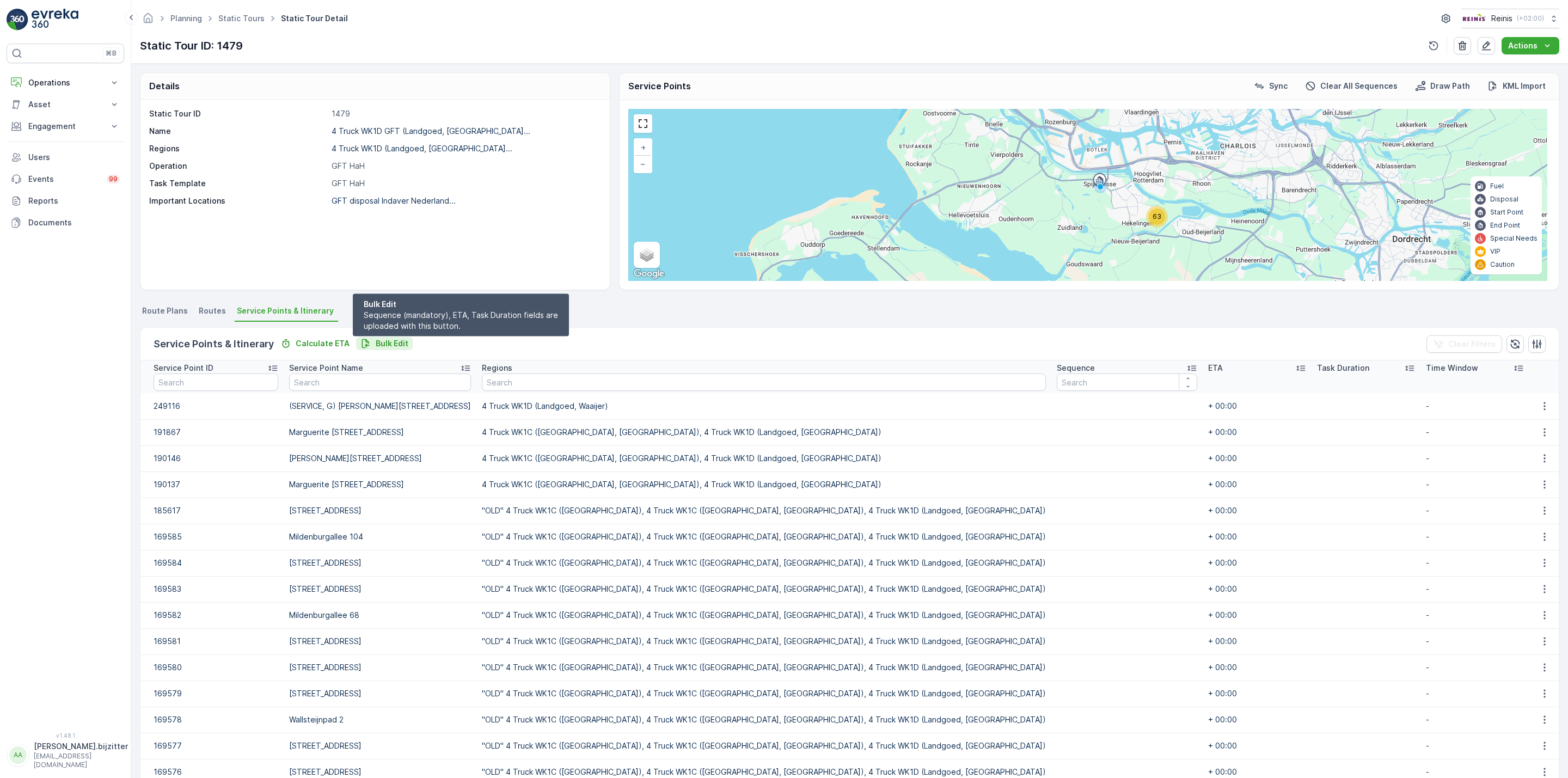
click at [397, 340] on p "Bulk Edit" at bounding box center [392, 343] width 33 height 11
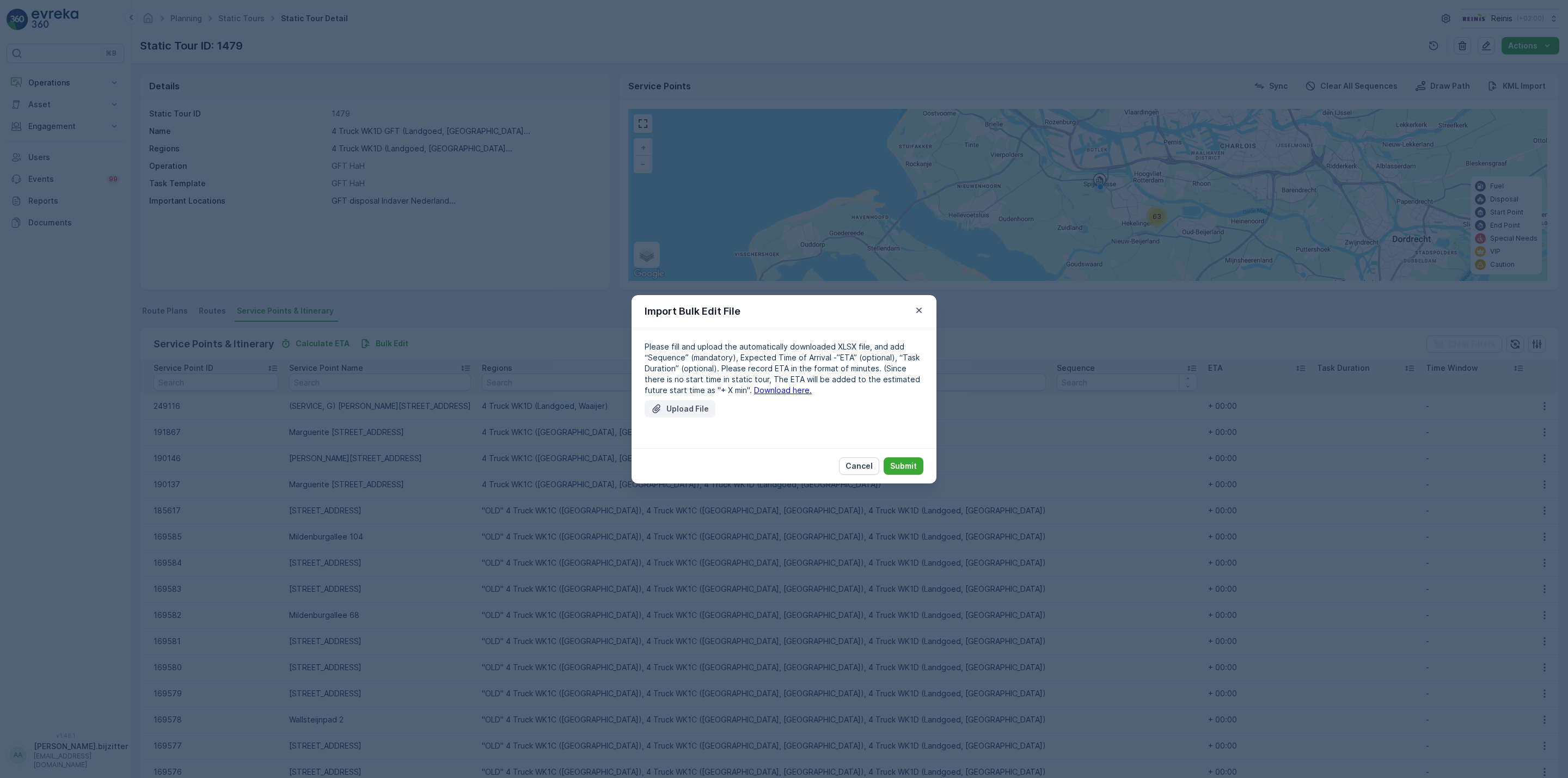
click at [688, 410] on p "Upload File" at bounding box center [687, 408] width 42 height 11
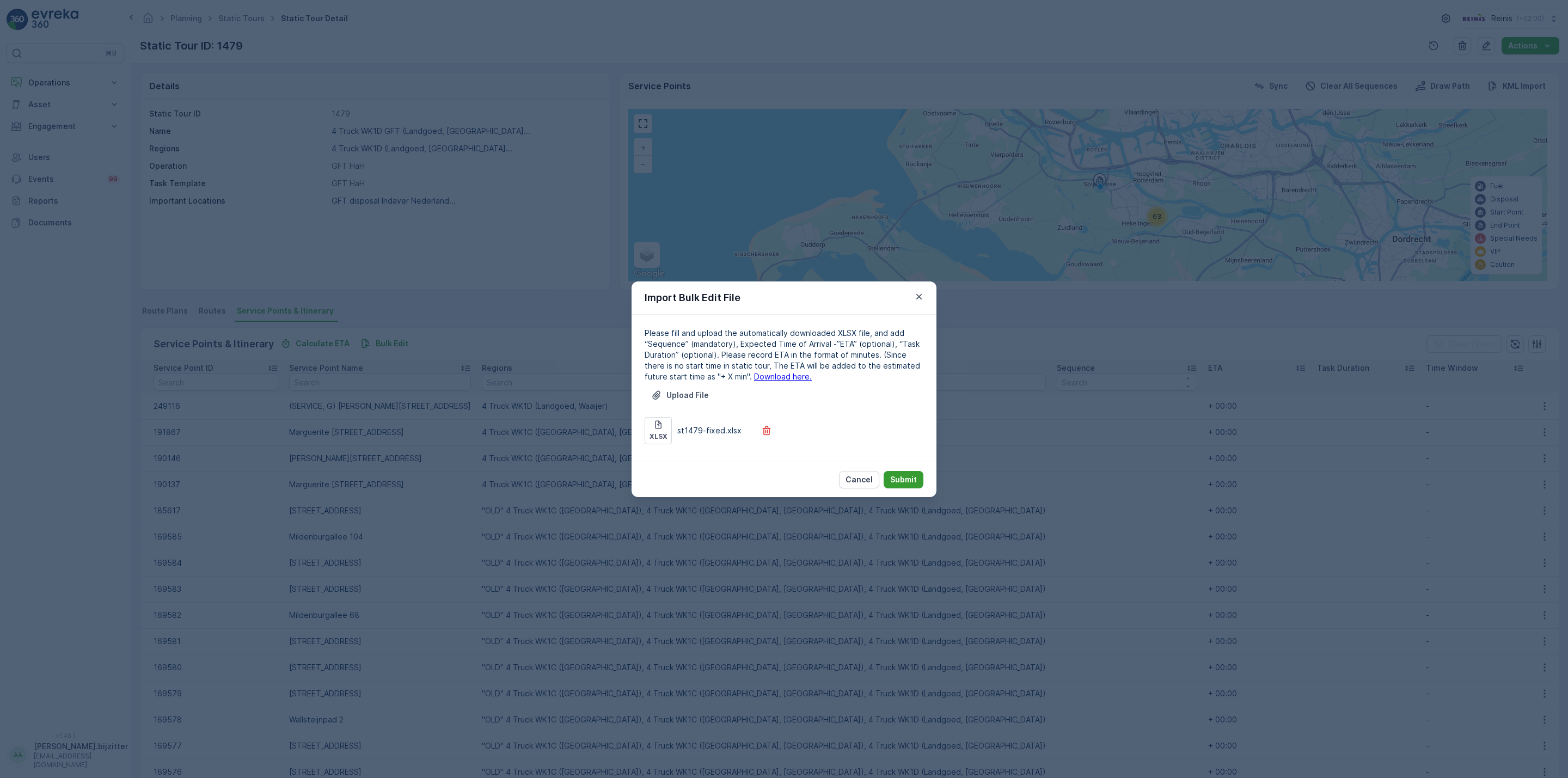
click at [903, 477] on p "Submit" at bounding box center [904, 479] width 26 height 11
